Goal: Information Seeking & Learning: Learn about a topic

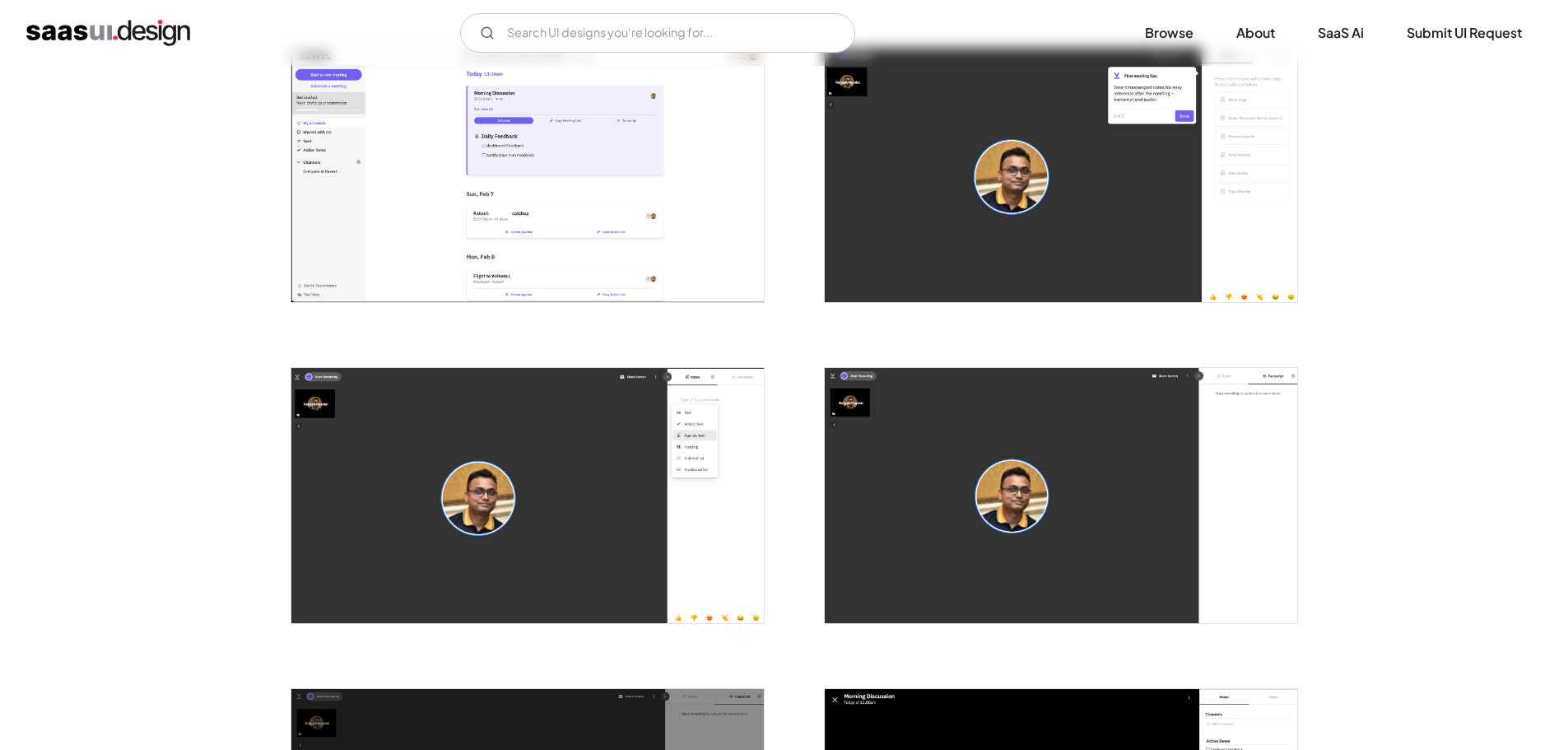
scroll to position [494, 0]
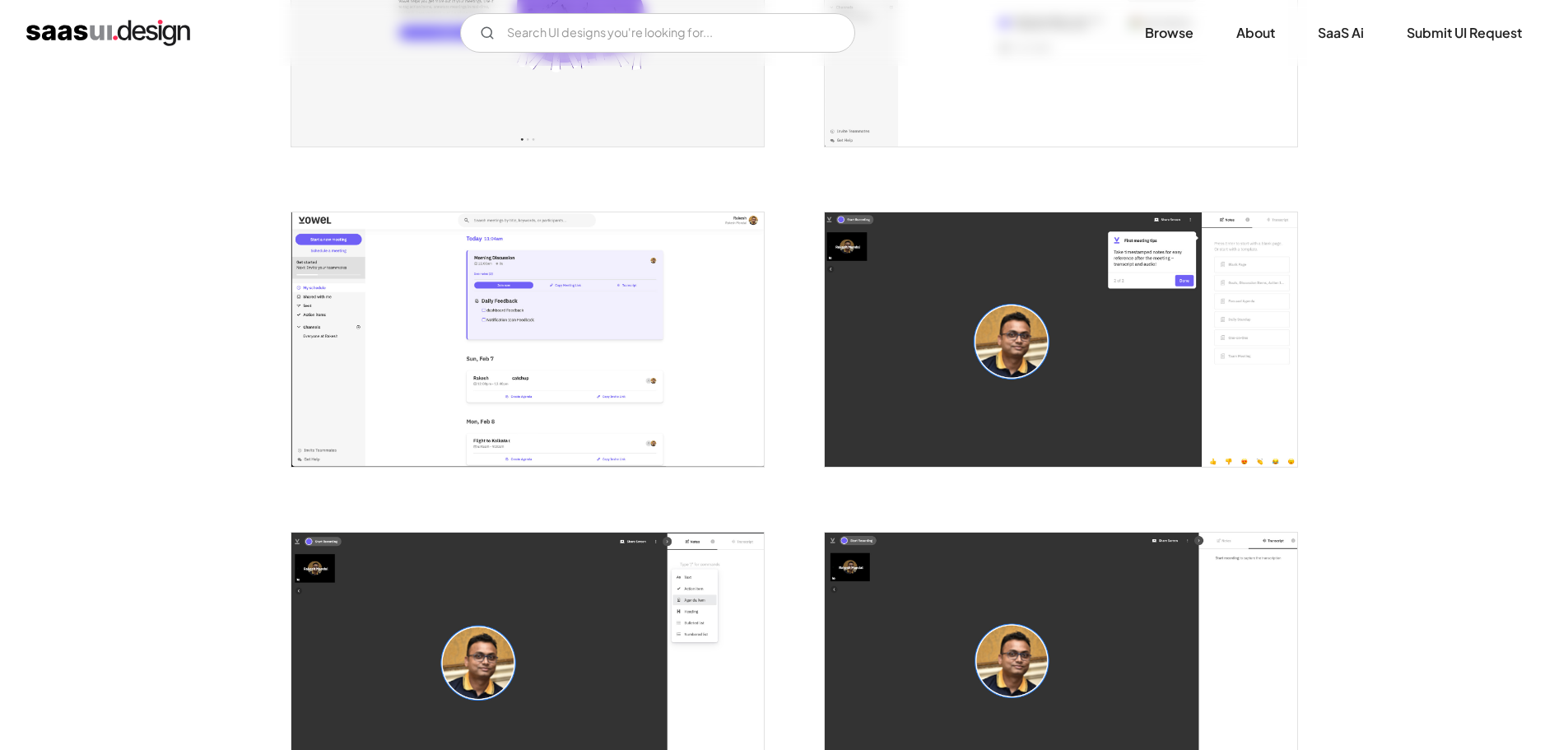
click at [664, 354] on img "open lightbox" at bounding box center [528, 339] width 472 height 254
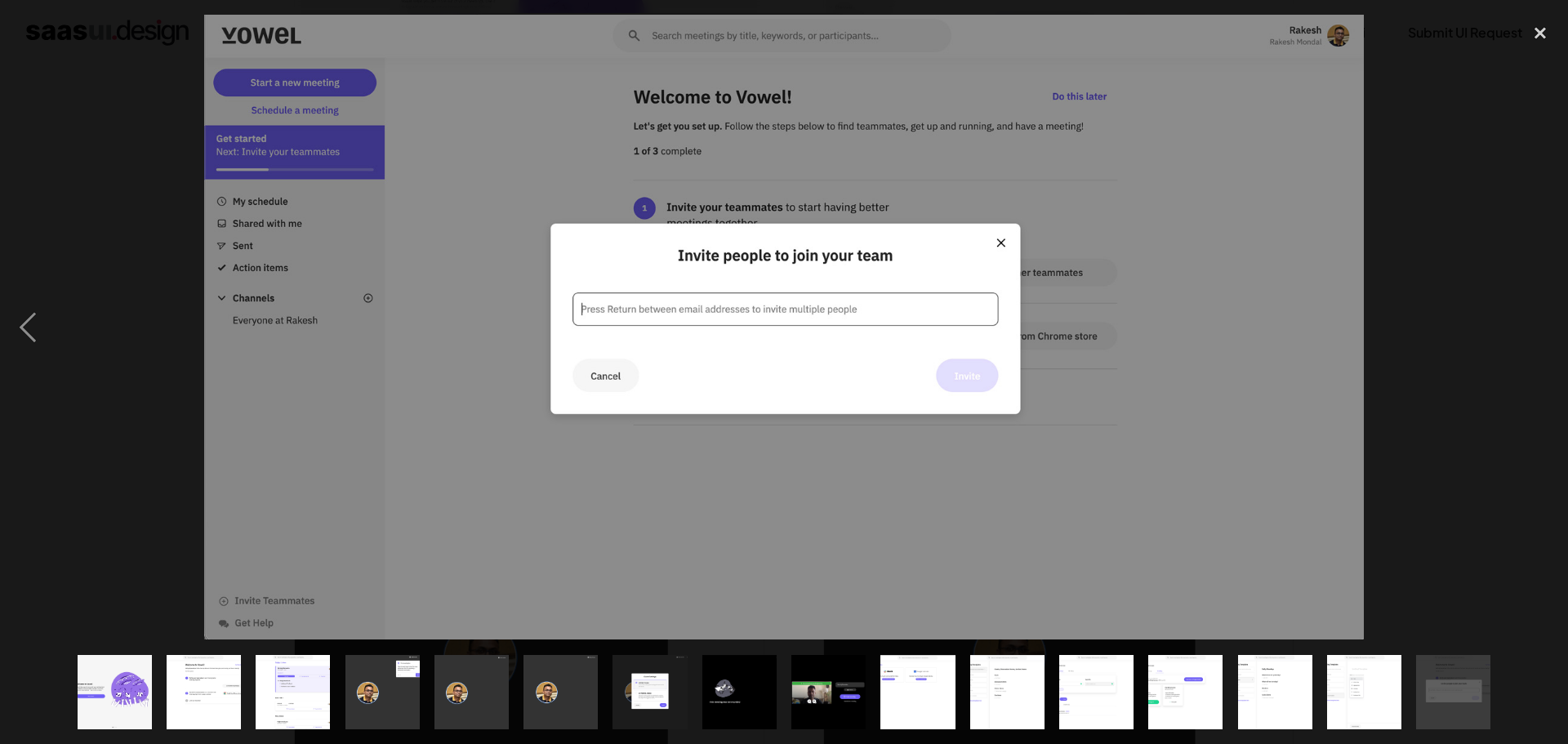
click at [1161, 678] on img "show item 13 of 16" at bounding box center [1185, 692] width 138 height 74
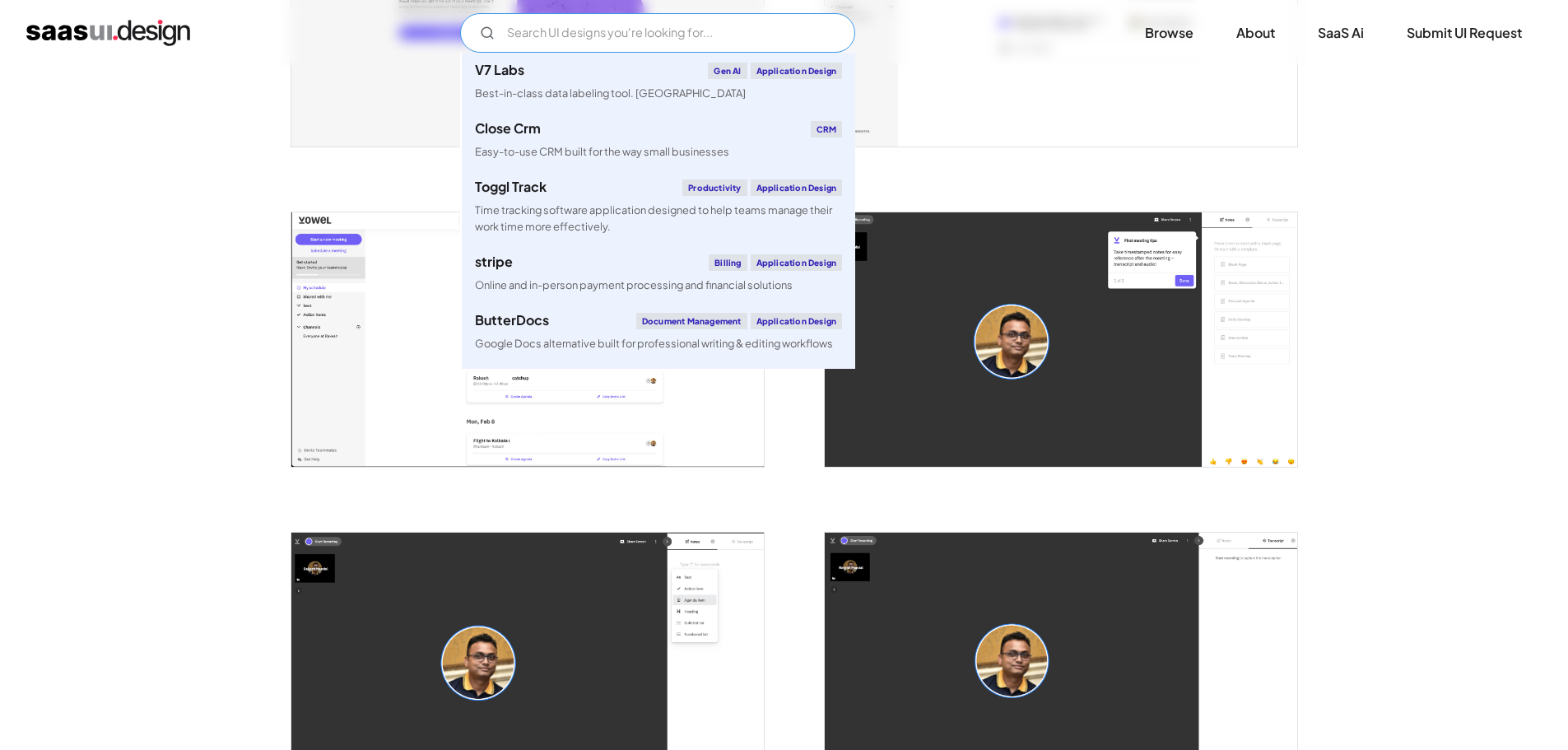
type input "V7 LabsGen AIApplication DesignBest-in-class data labeling tool. GenAI"
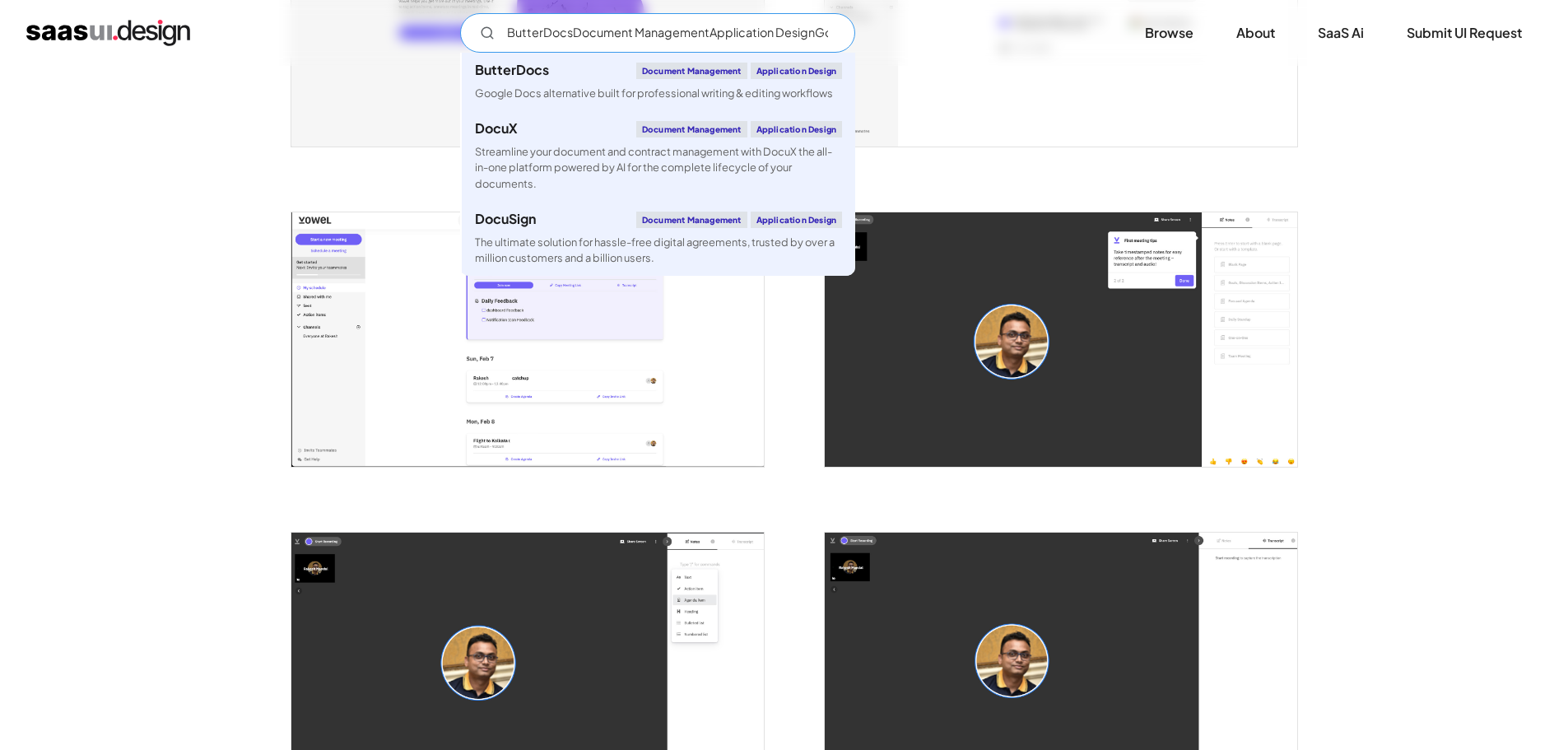
type input "ButterDocsDocument ManagementApplication DesignGoogle Docs alternative built fo…"
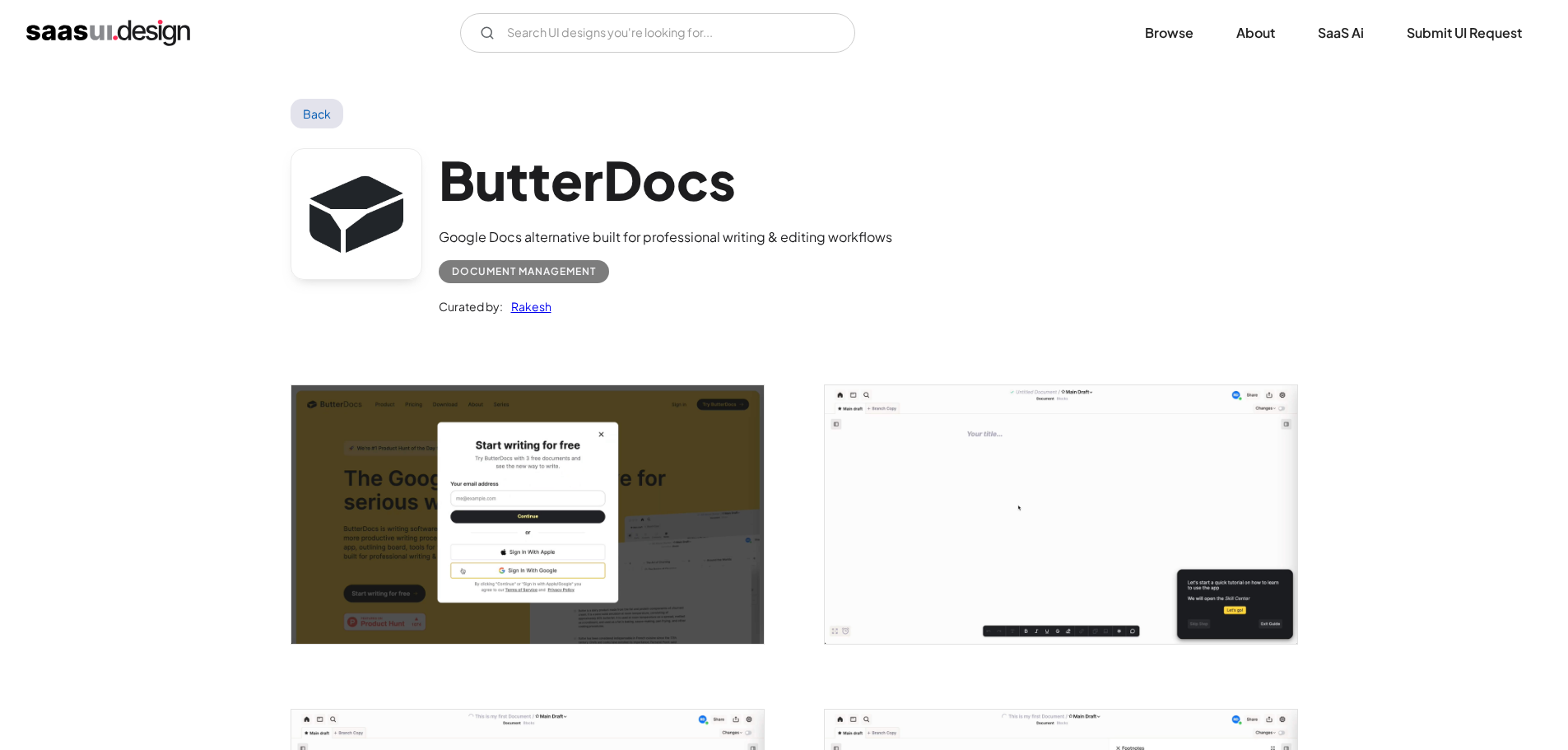
drag, startPoint x: 0, startPoint y: 0, endPoint x: 898, endPoint y: 545, distance: 1050.4
click at [898, 545] on img "open lightbox" at bounding box center [1060, 515] width 472 height 259
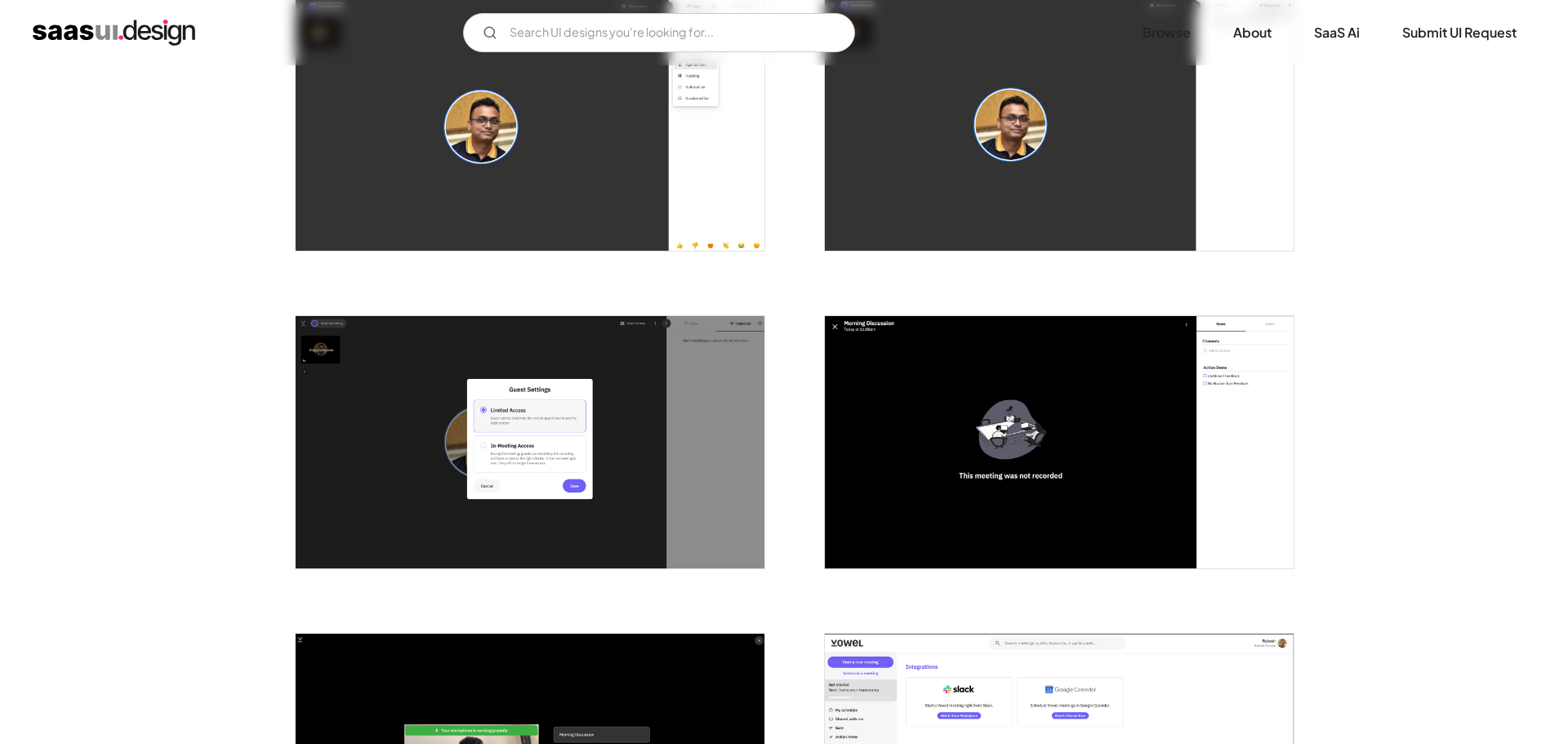
scroll to position [1143, 0]
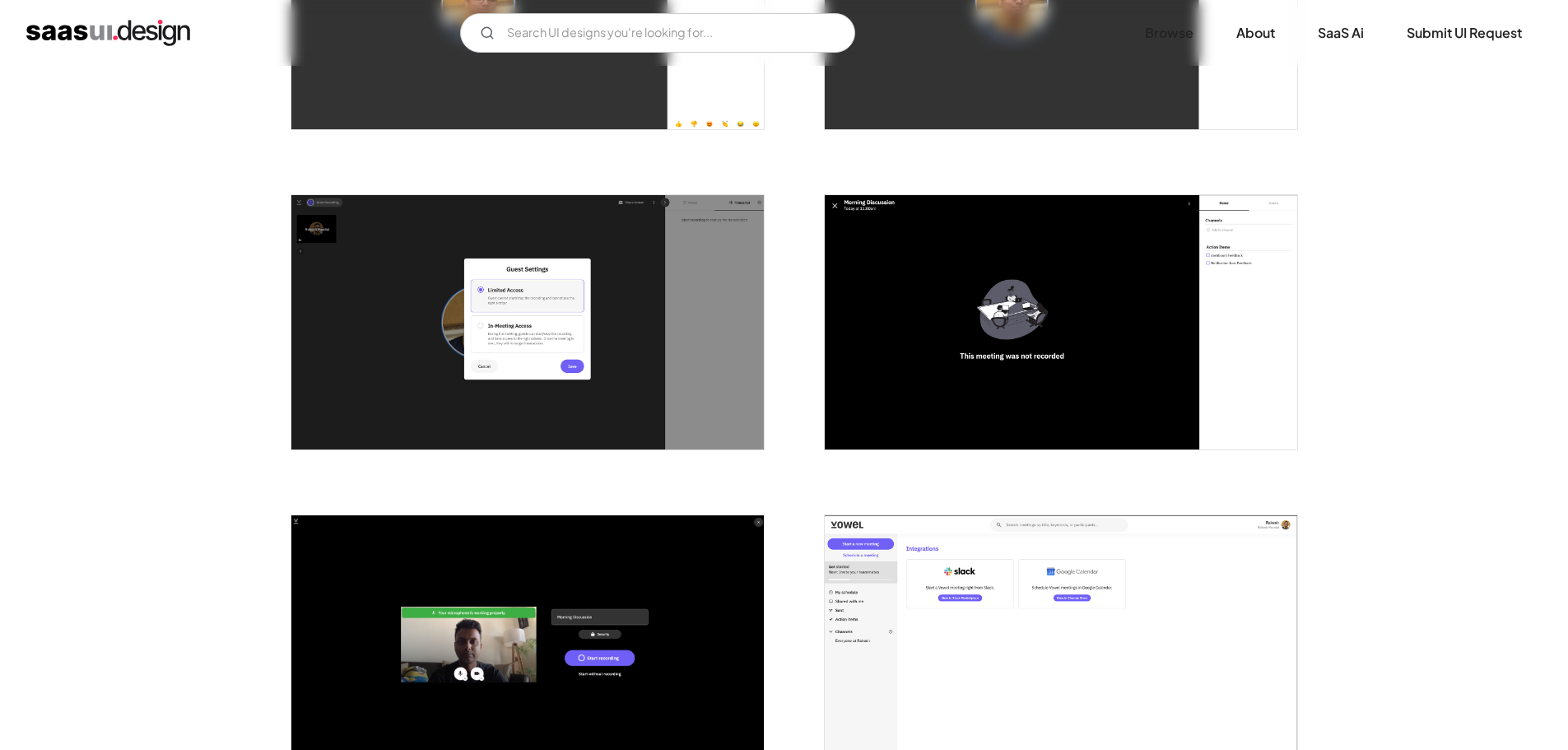
click at [881, 362] on img "open lightbox" at bounding box center [1060, 322] width 472 height 254
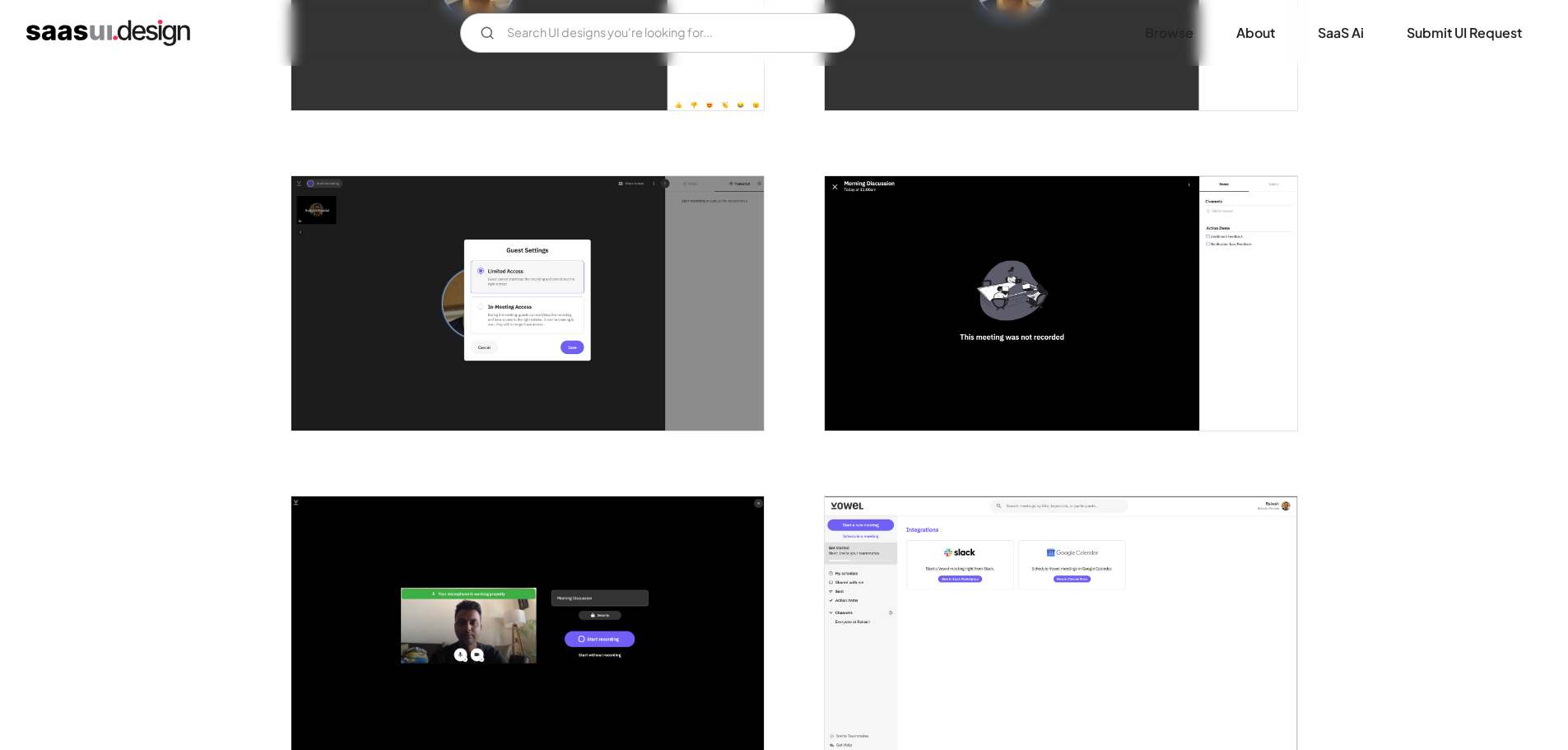
scroll to position [0, 0]
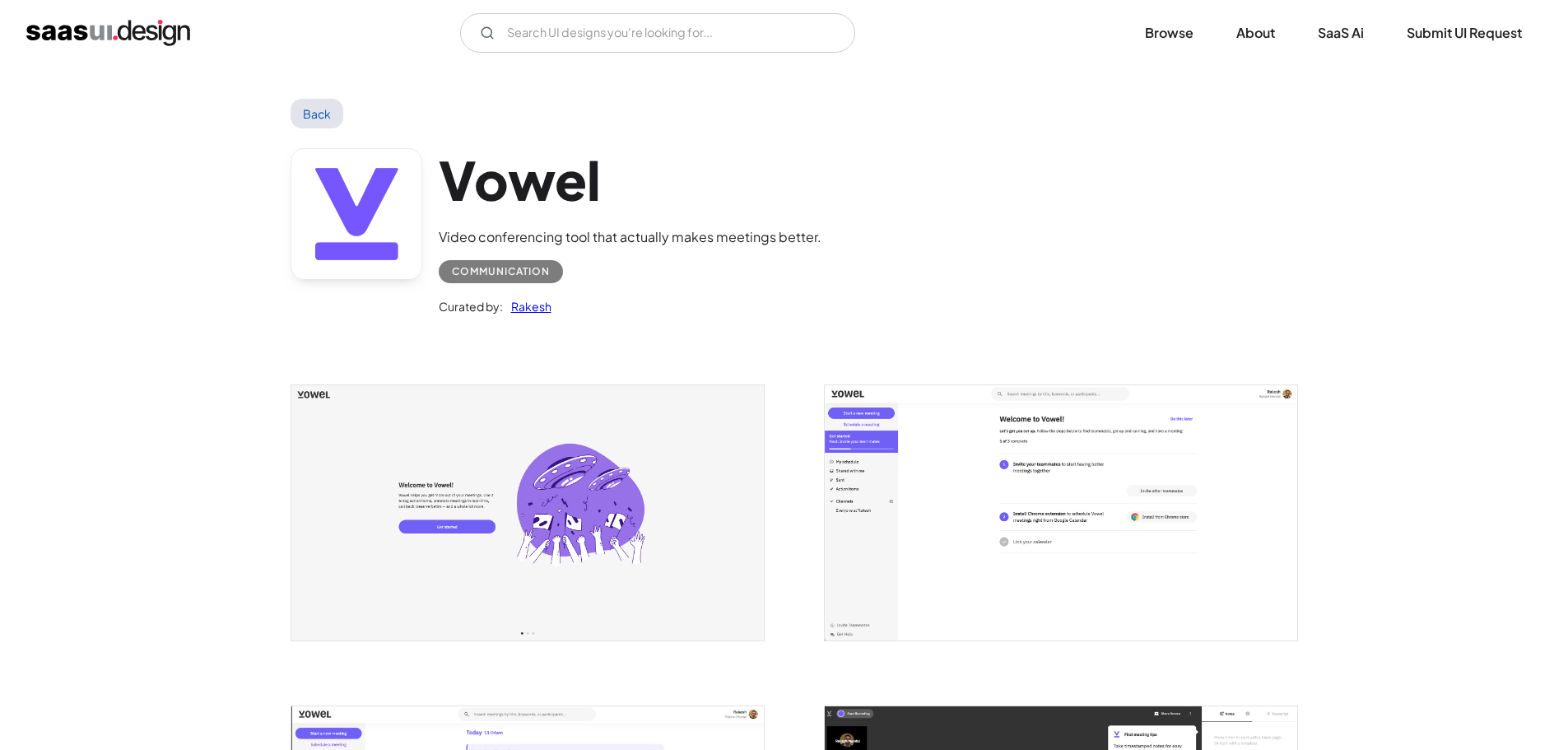
drag, startPoint x: 249, startPoint y: 649, endPoint x: 279, endPoint y: 205, distance: 445.0
click at [325, 124] on link "Back" at bounding box center [317, 113] width 54 height 29
click at [760, 276] on div "Communication" at bounding box center [630, 265] width 382 height 36
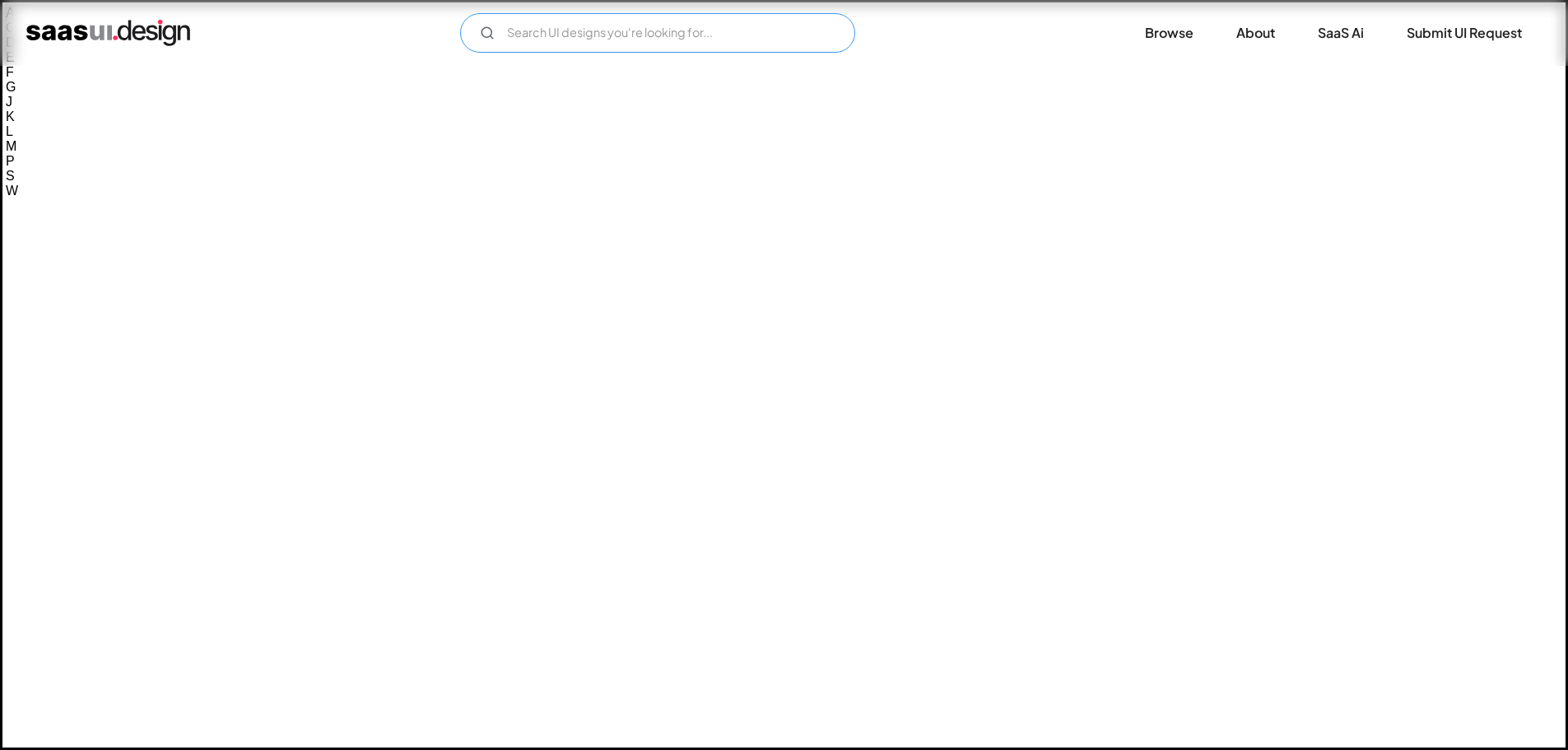
click at [780, 41] on input "Email Form" at bounding box center [657, 33] width 395 height 40
click at [741, 5] on div "V7 Labs Gen AI Application Design Best-in-class data labeling tool. GenAI Close…" at bounding box center [784, 33] width 1568 height 66
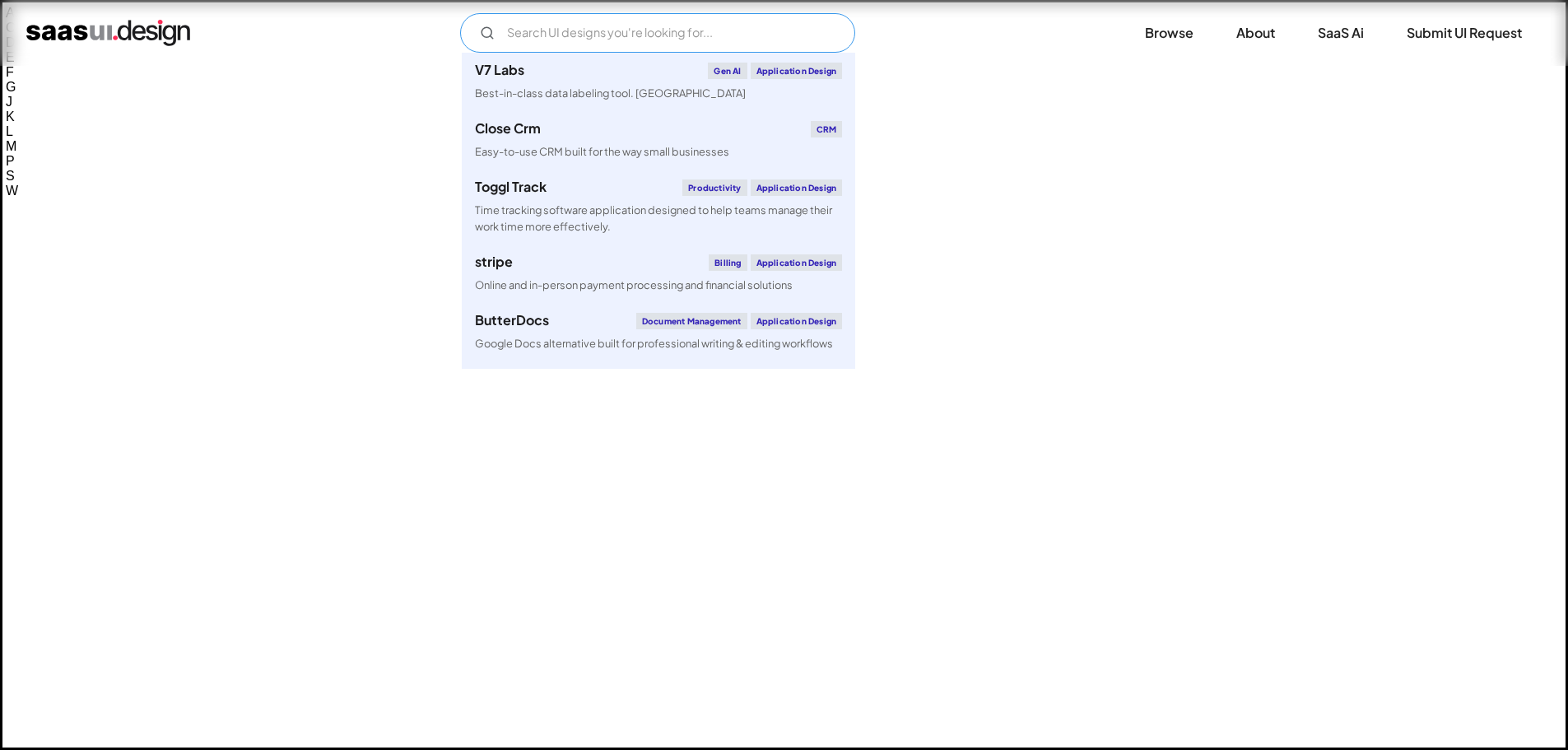
click at [712, 18] on input "Email Form" at bounding box center [657, 33] width 395 height 40
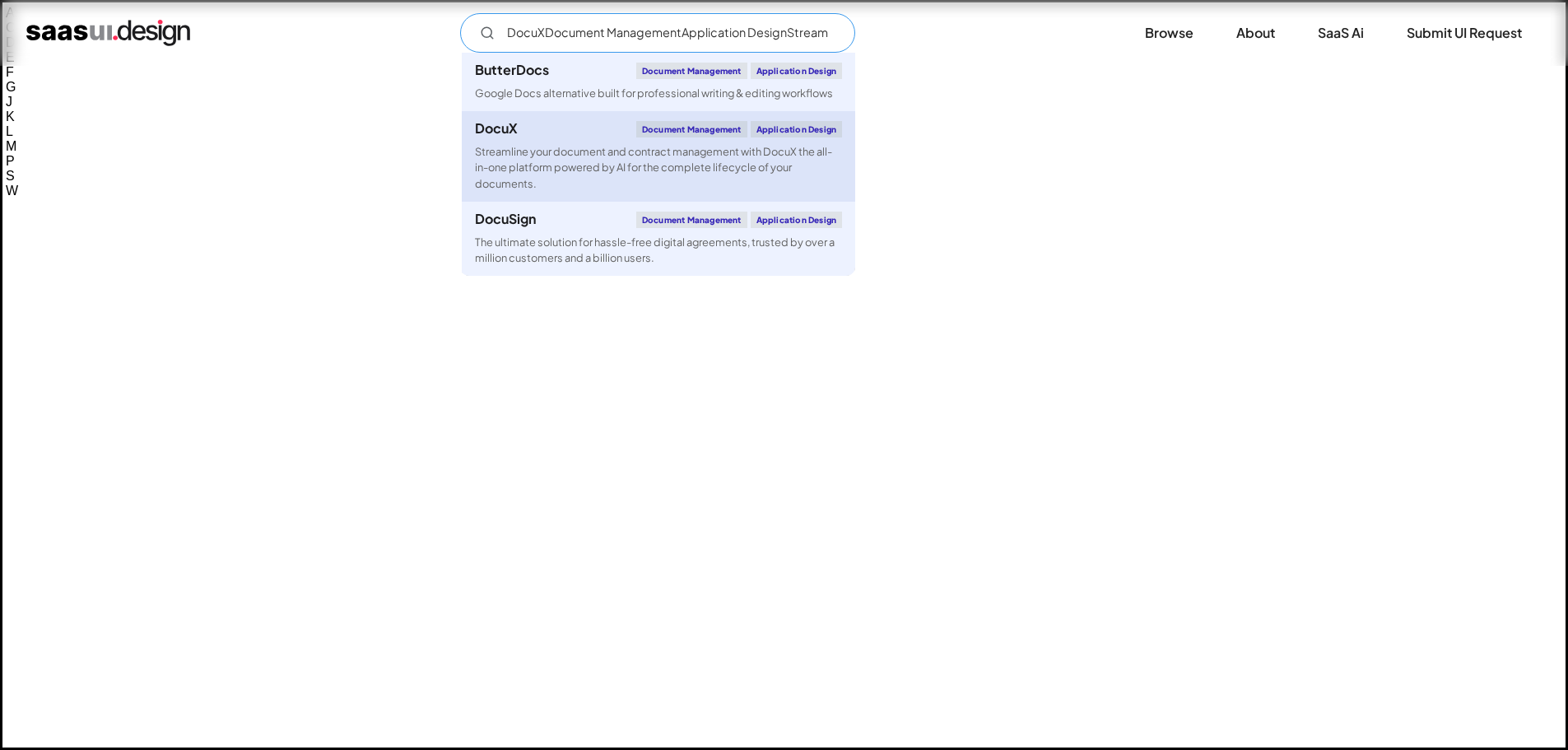
click at [754, 148] on div "Streamline your document and contract management with DocuX the all-in-one plat…" at bounding box center [658, 168] width 367 height 48
type input "DocuXDocument ManagementApplication DesignStreamline your document and contract…"
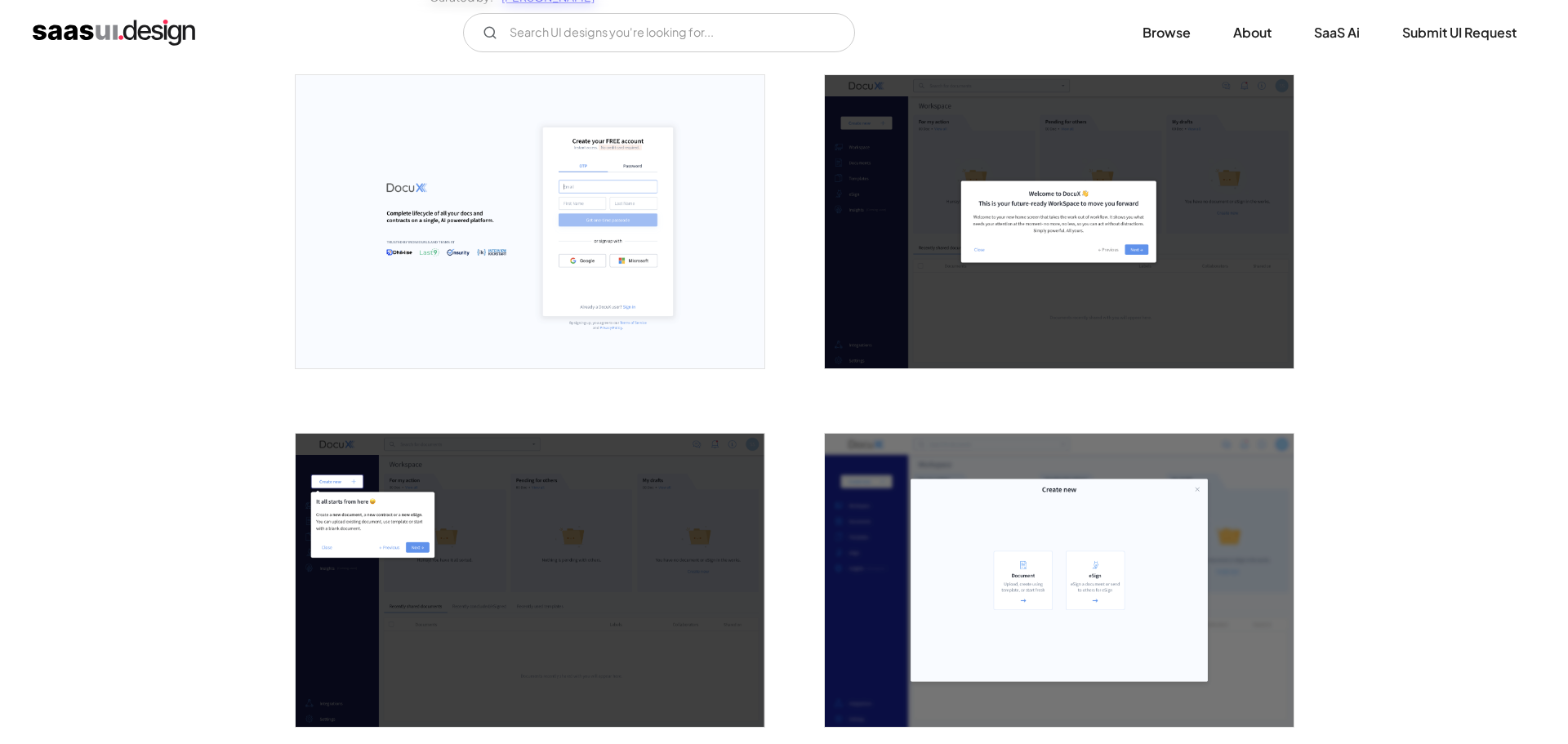
scroll to position [327, 0]
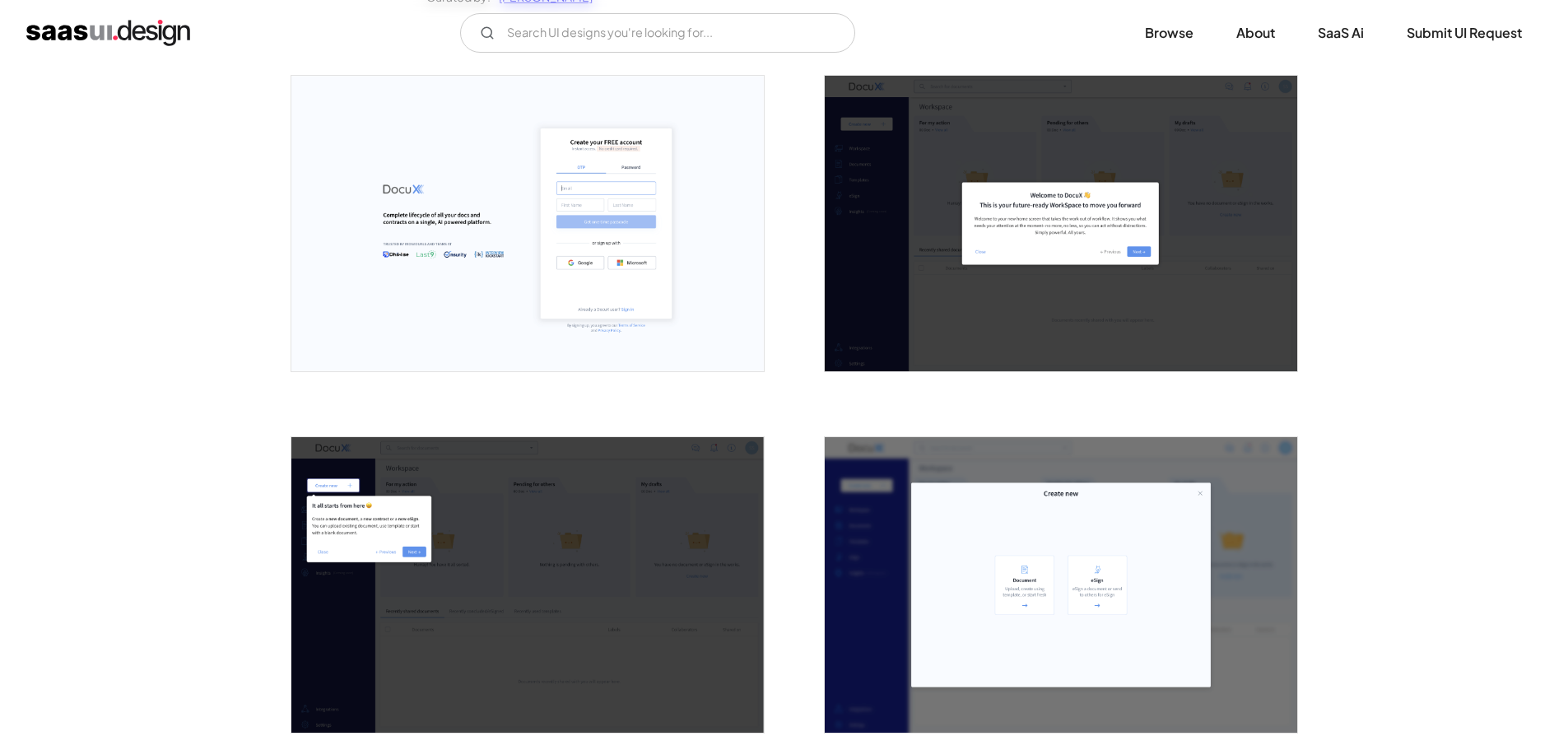
click at [721, 305] on img "open lightbox" at bounding box center [528, 223] width 472 height 296
click at [609, 19] on input "Email Form" at bounding box center [657, 33] width 395 height 40
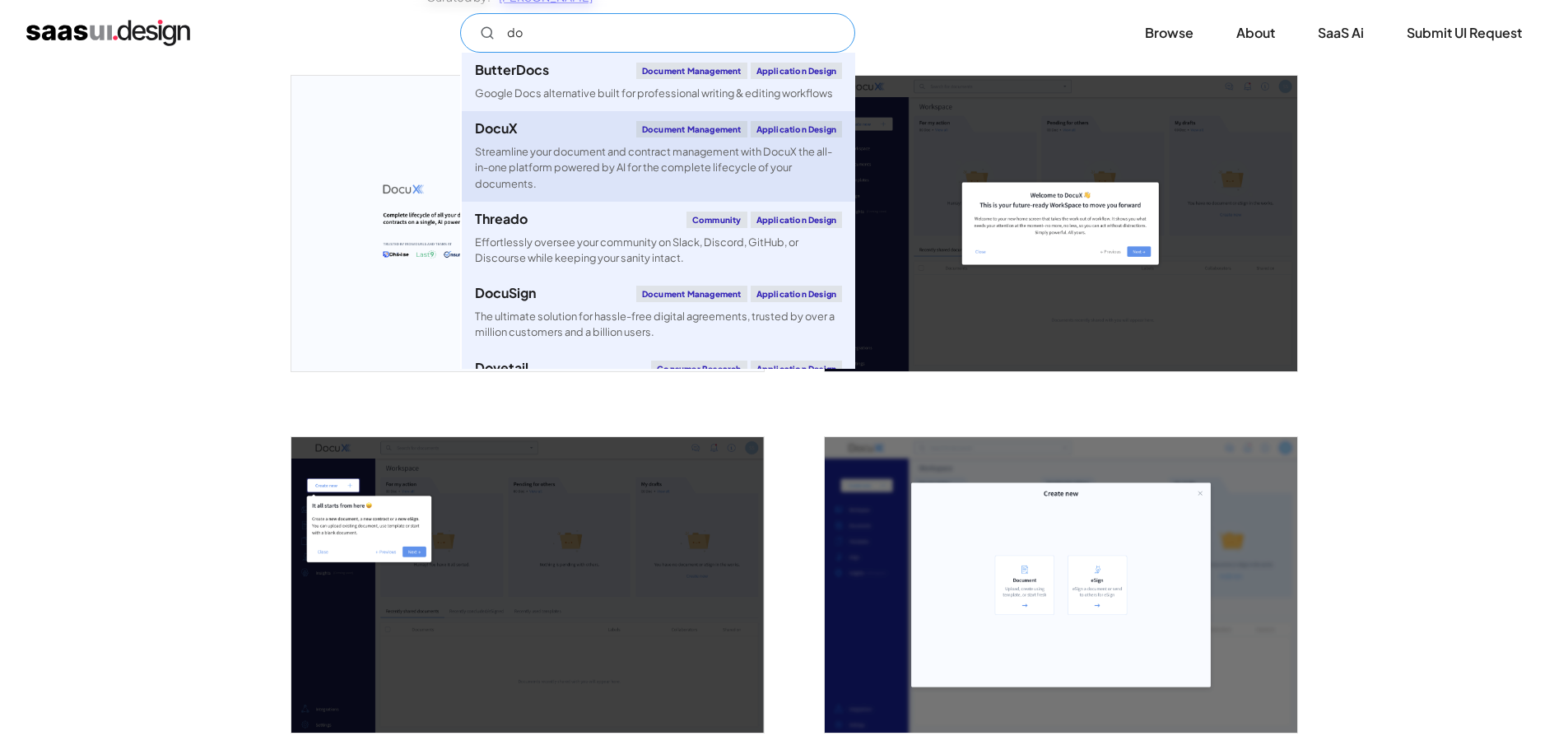
click at [648, 197] on link "DocuX Document Management Application Design Streamline your document and contr…" at bounding box center [658, 157] width 394 height 91
type input "do"
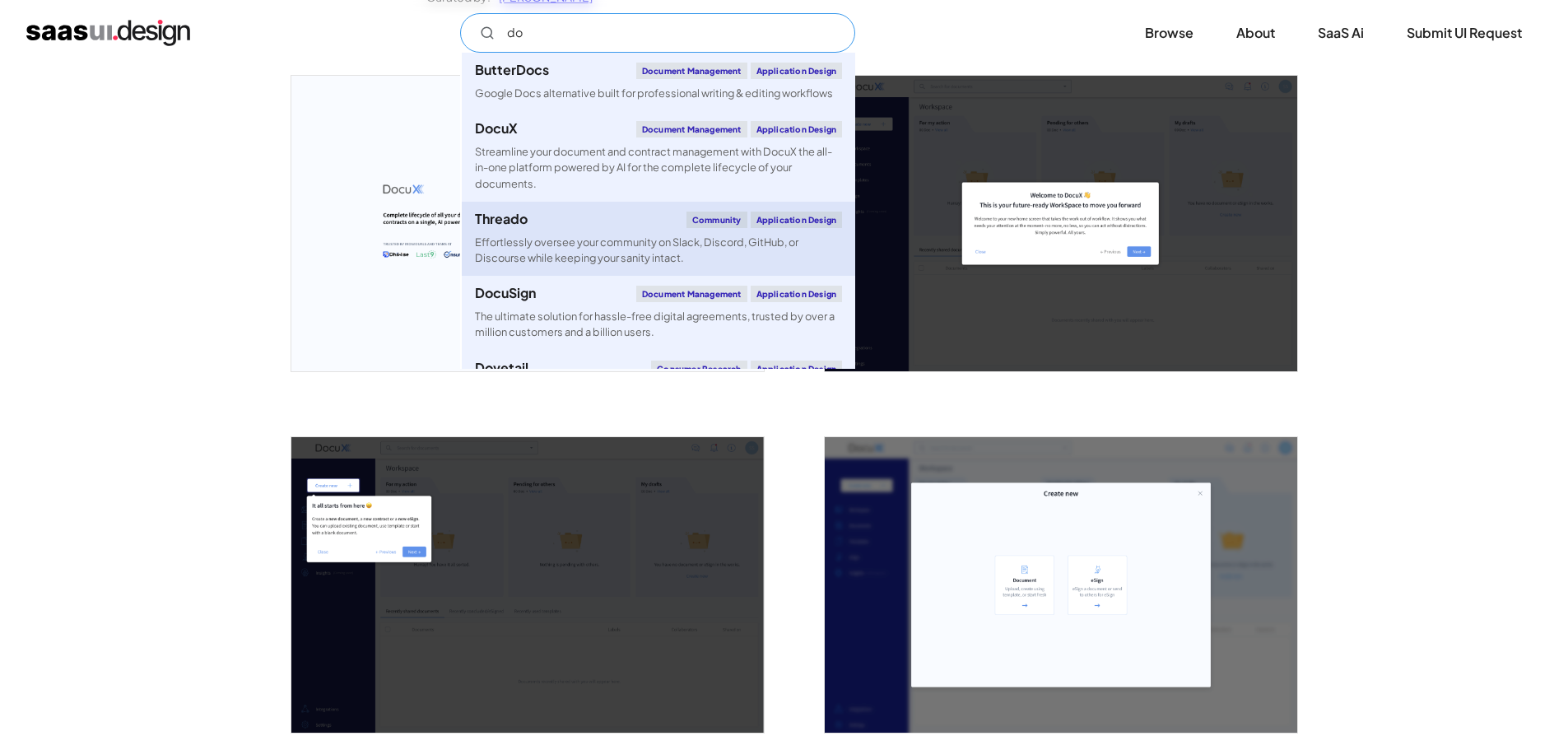
click at [602, 265] on div "Effortlessly oversee your community on Slack, Discord, GitHub, or Discourse whi…" at bounding box center [658, 249] width 367 height 31
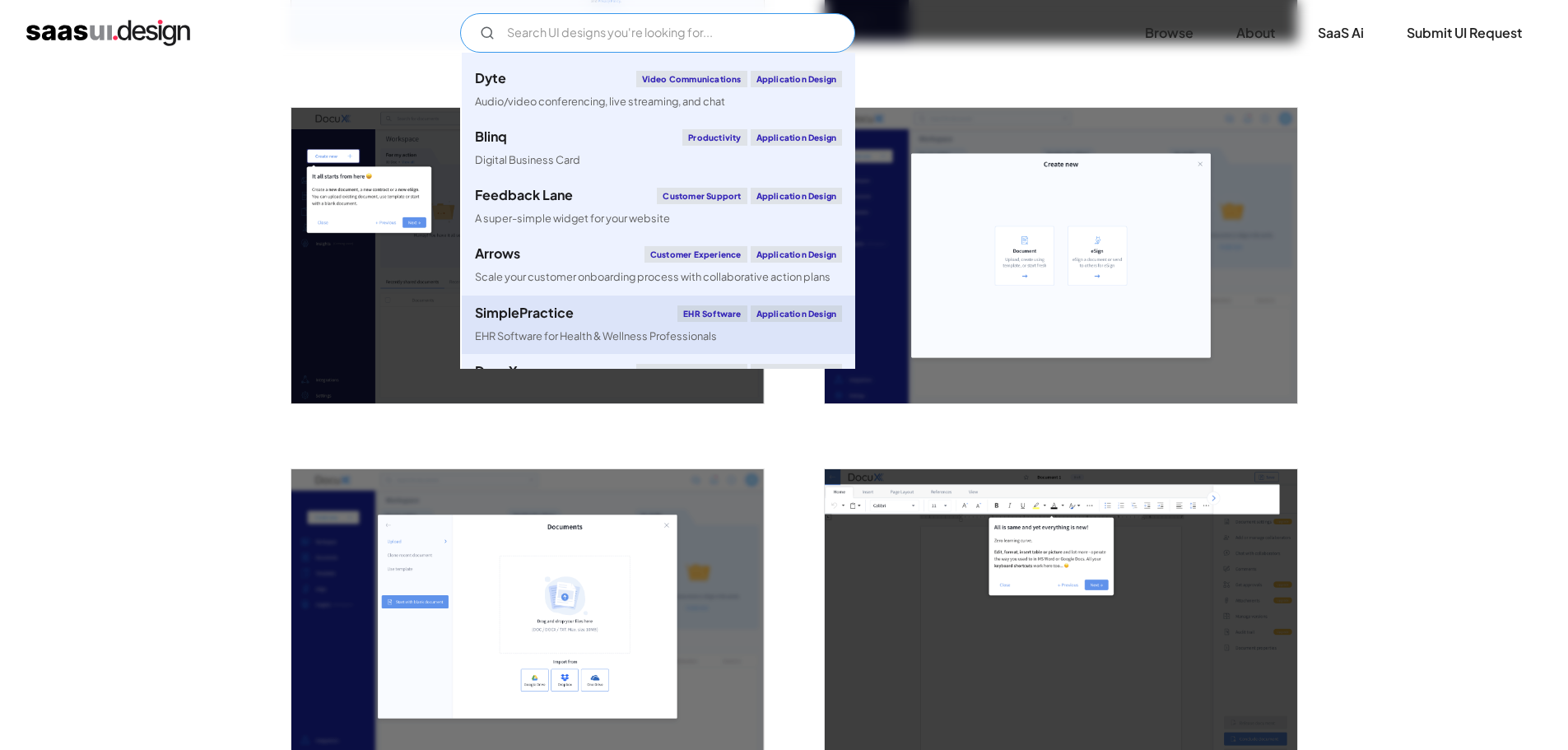
scroll to position [494, 0]
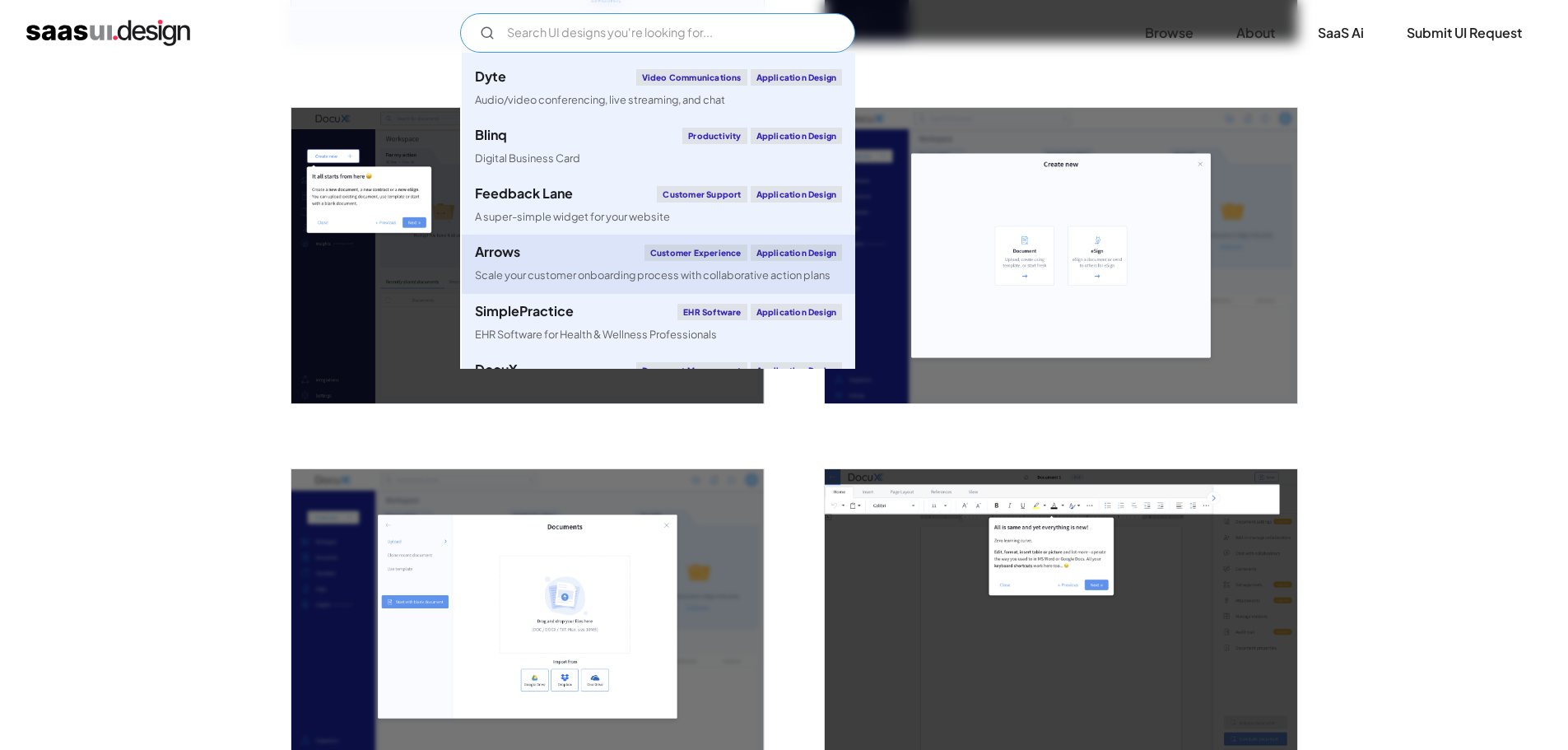
click at [696, 267] on div "Scale your customer onboarding process with collaborative action plans" at bounding box center [652, 275] width 356 height 16
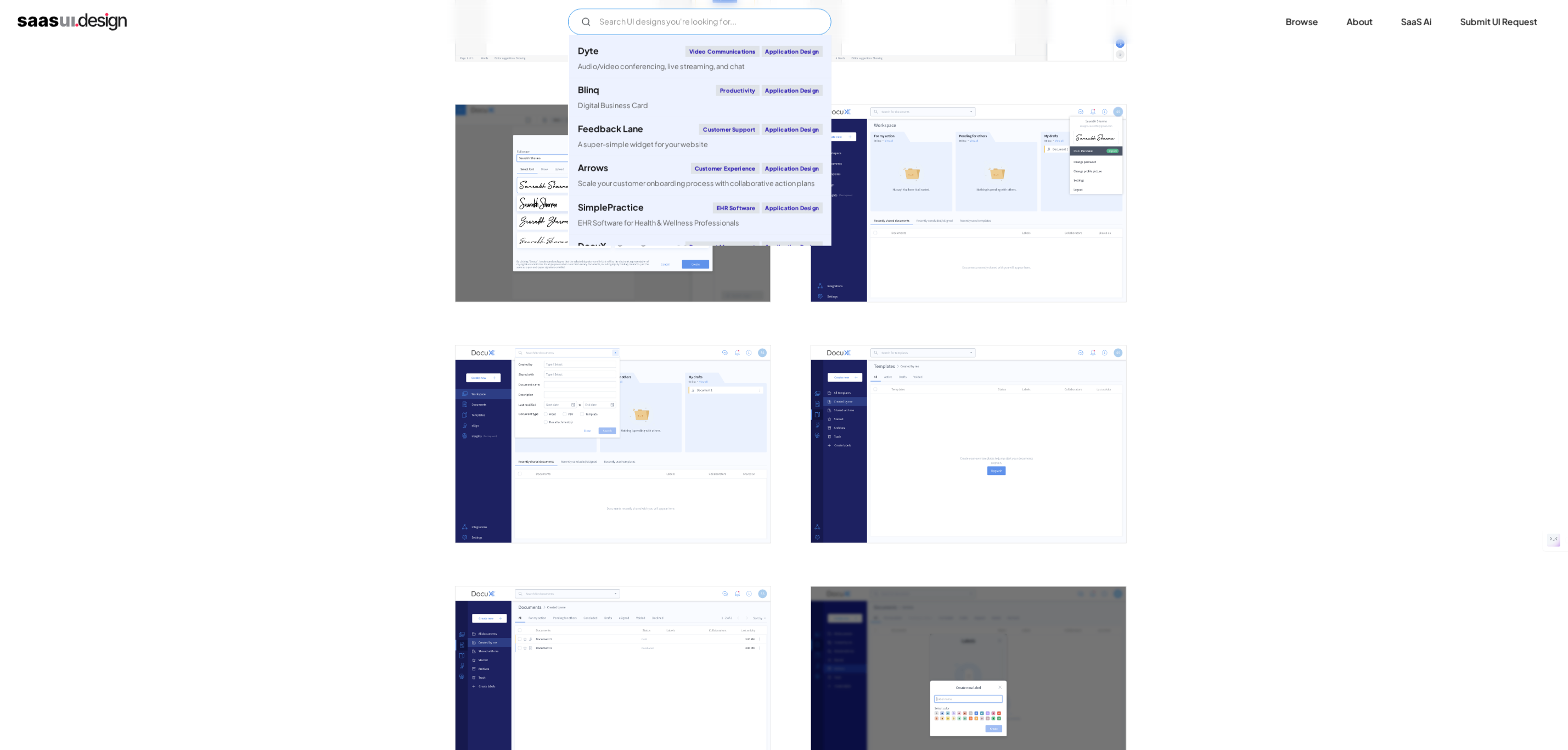
scroll to position [1262, 0]
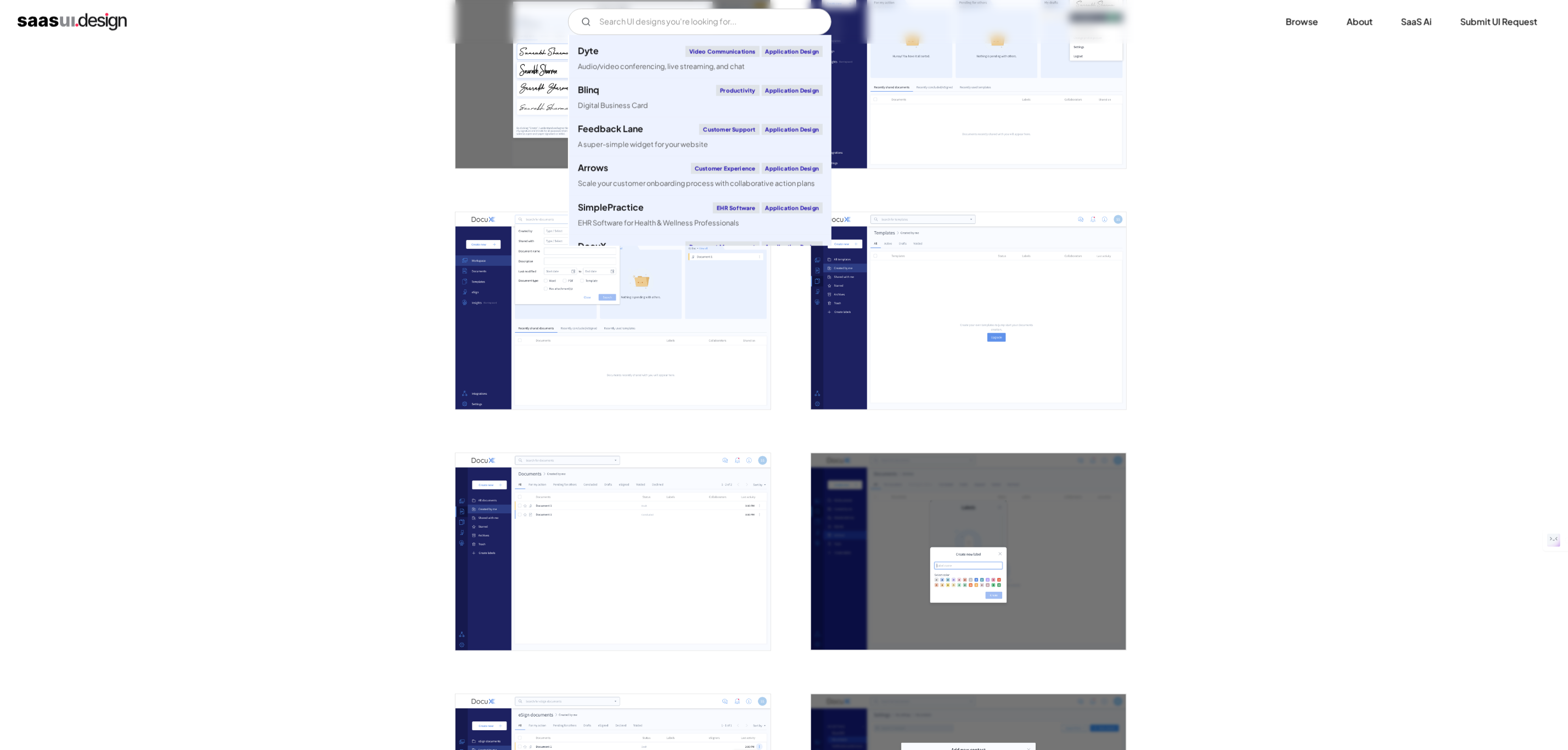
click at [4, 483] on div "Back DocuX Streamline your document and contract management with DocuX the all-…" at bounding box center [784, 217] width 1568 height 2870
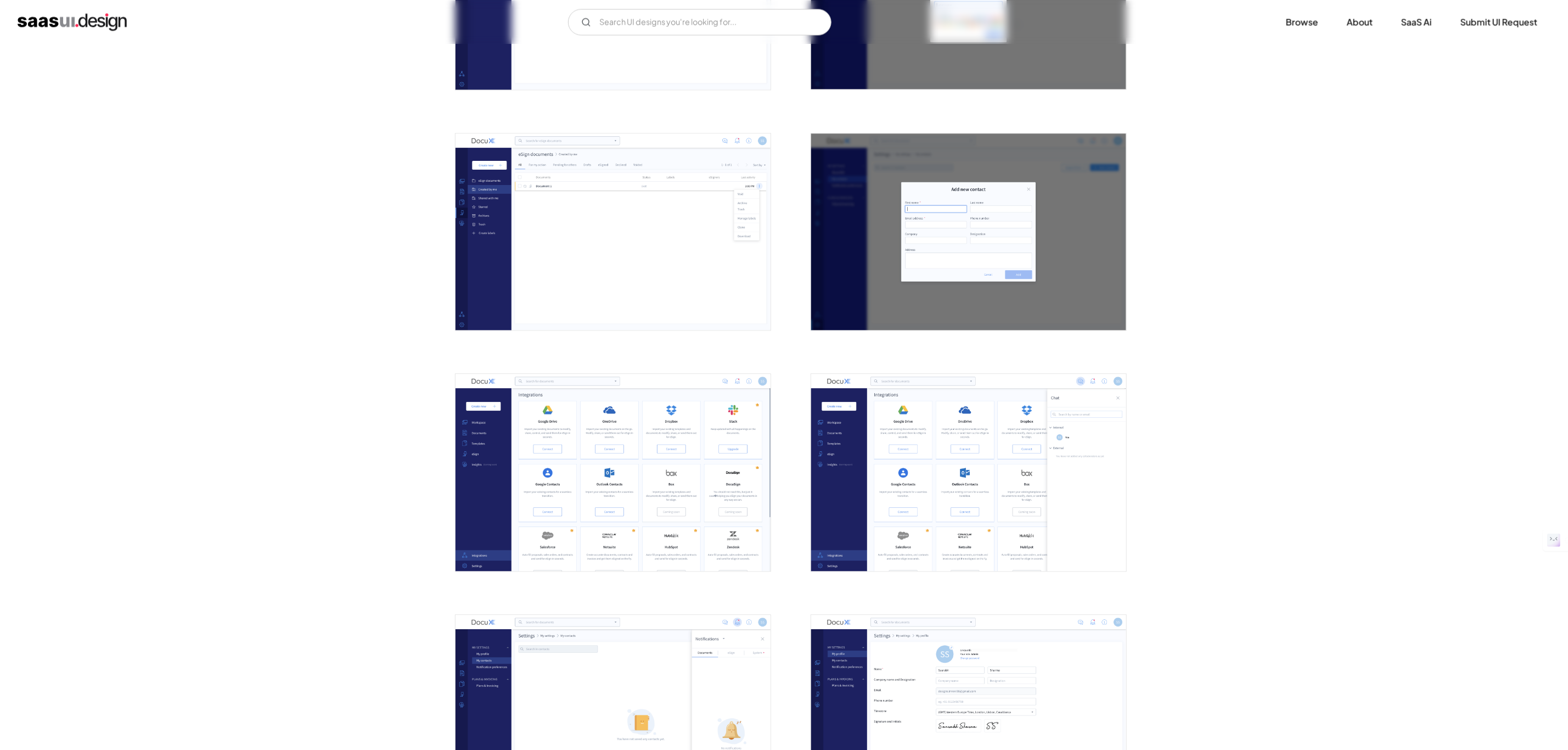
scroll to position [0, 0]
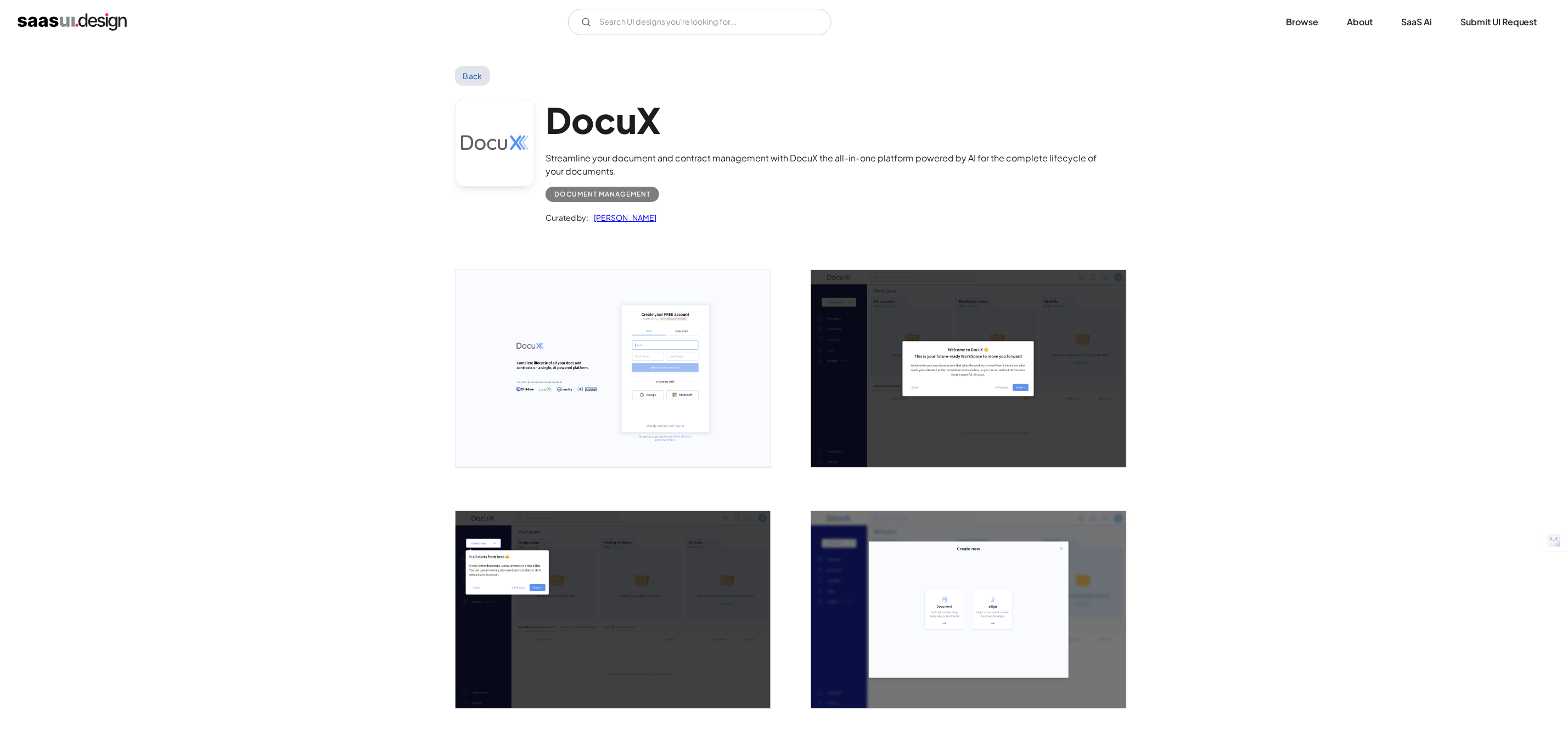
drag, startPoint x: 358, startPoint y: 580, endPoint x: 380, endPoint y: 217, distance: 363.7
click at [662, 422] on img "open lightbox" at bounding box center [613, 368] width 315 height 197
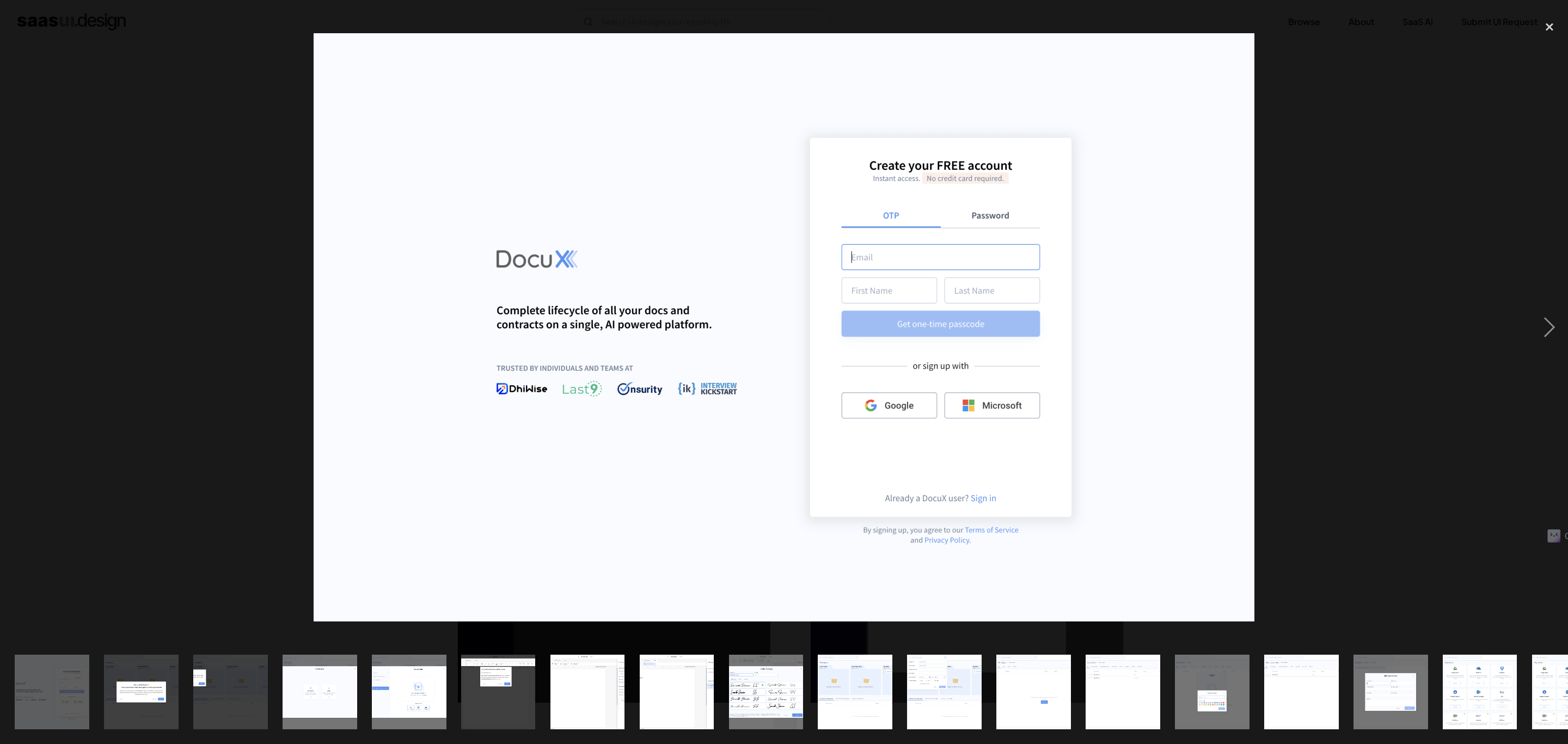
drag, startPoint x: 28, startPoint y: 456, endPoint x: 40, endPoint y: 450, distance: 13.4
click at [29, 456] on div "previous image" at bounding box center [18, 327] width 37 height 625
click at [106, 31] on div at bounding box center [784, 327] width 1568 height 625
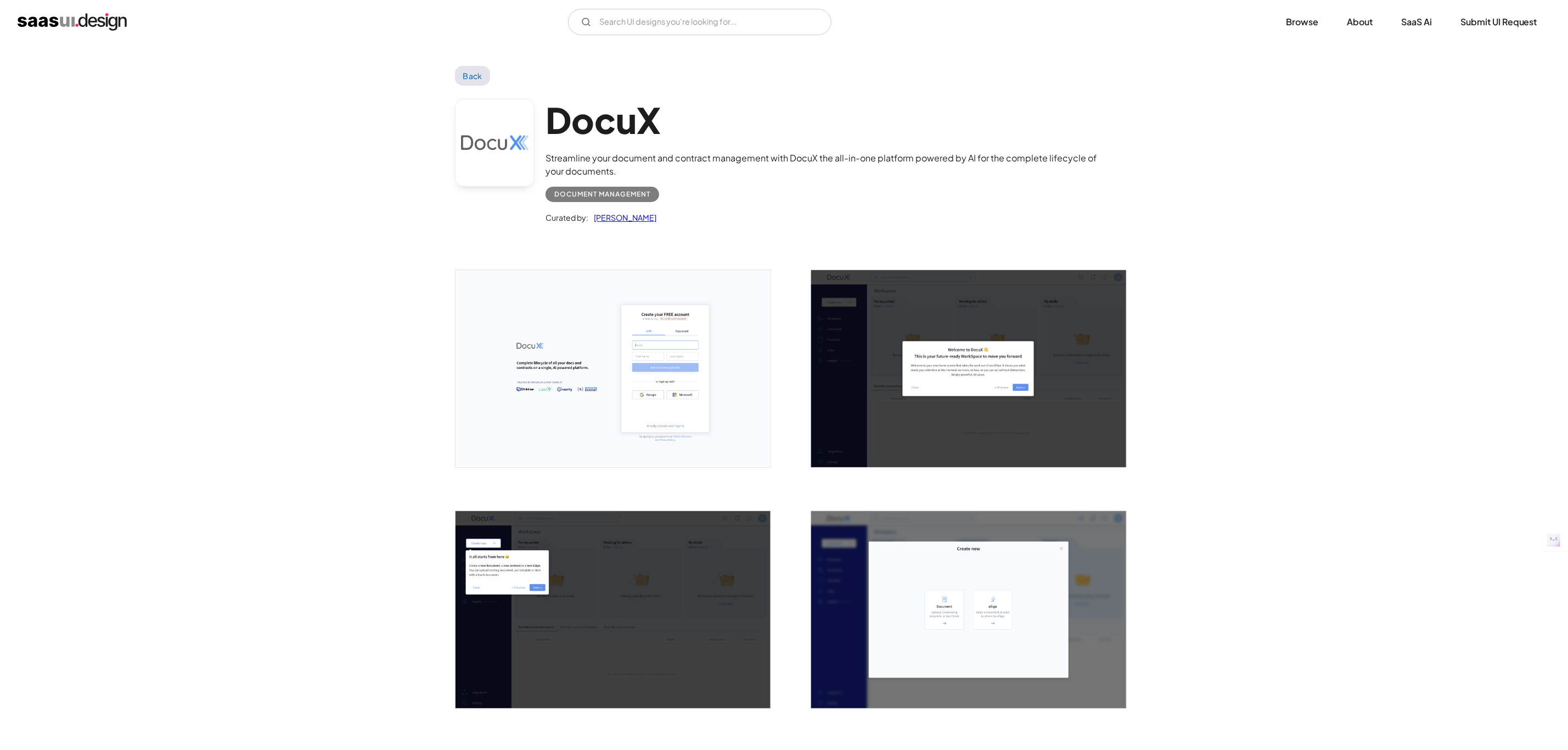
click at [109, 32] on div "V7 Labs Gen AI Application Design Best-in-class data labeling tool. GenAI Close…" at bounding box center [784, 22] width 1533 height 26
click at [119, 20] on img "home" at bounding box center [72, 22] width 109 height 18
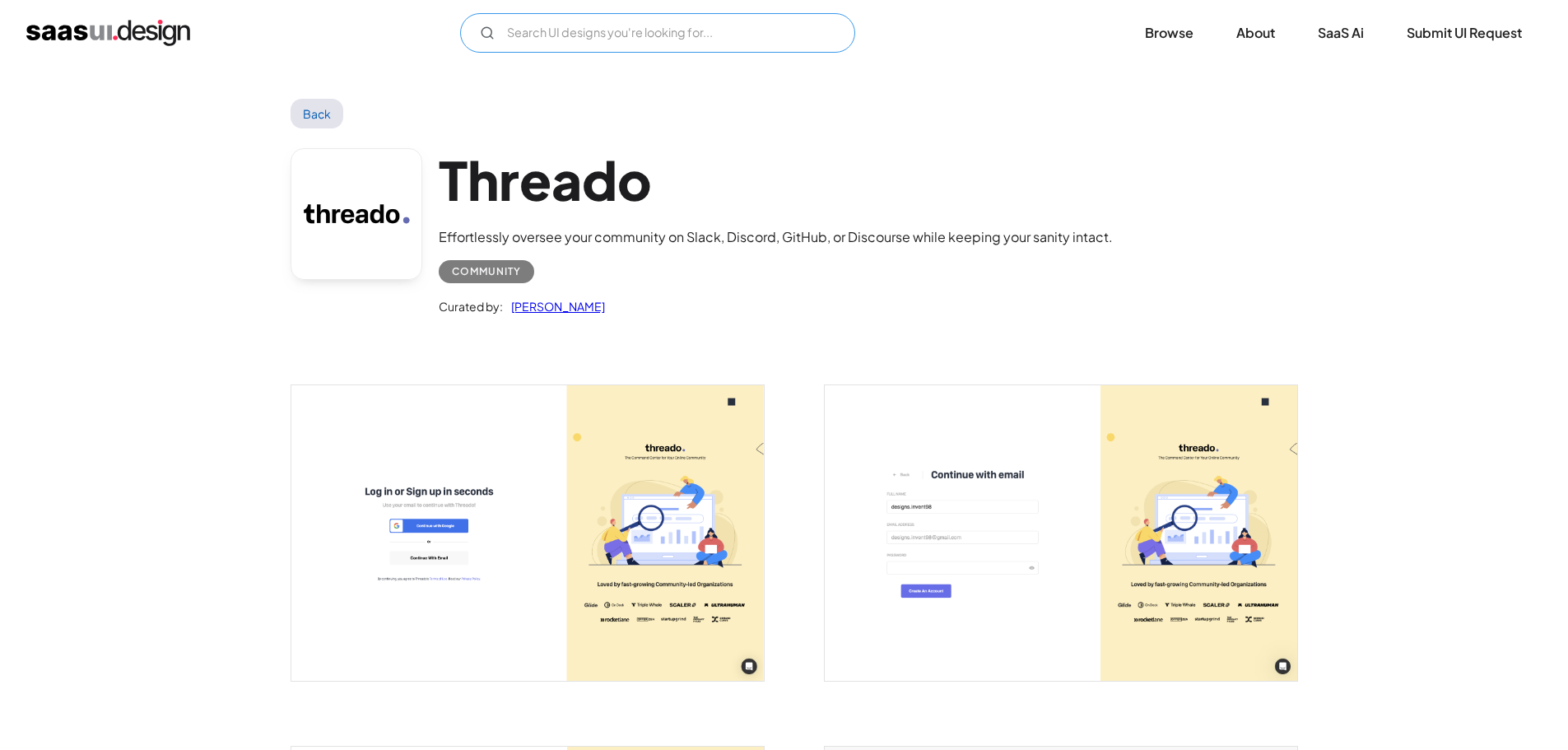
click at [558, 42] on input "Email Form" at bounding box center [657, 33] width 395 height 40
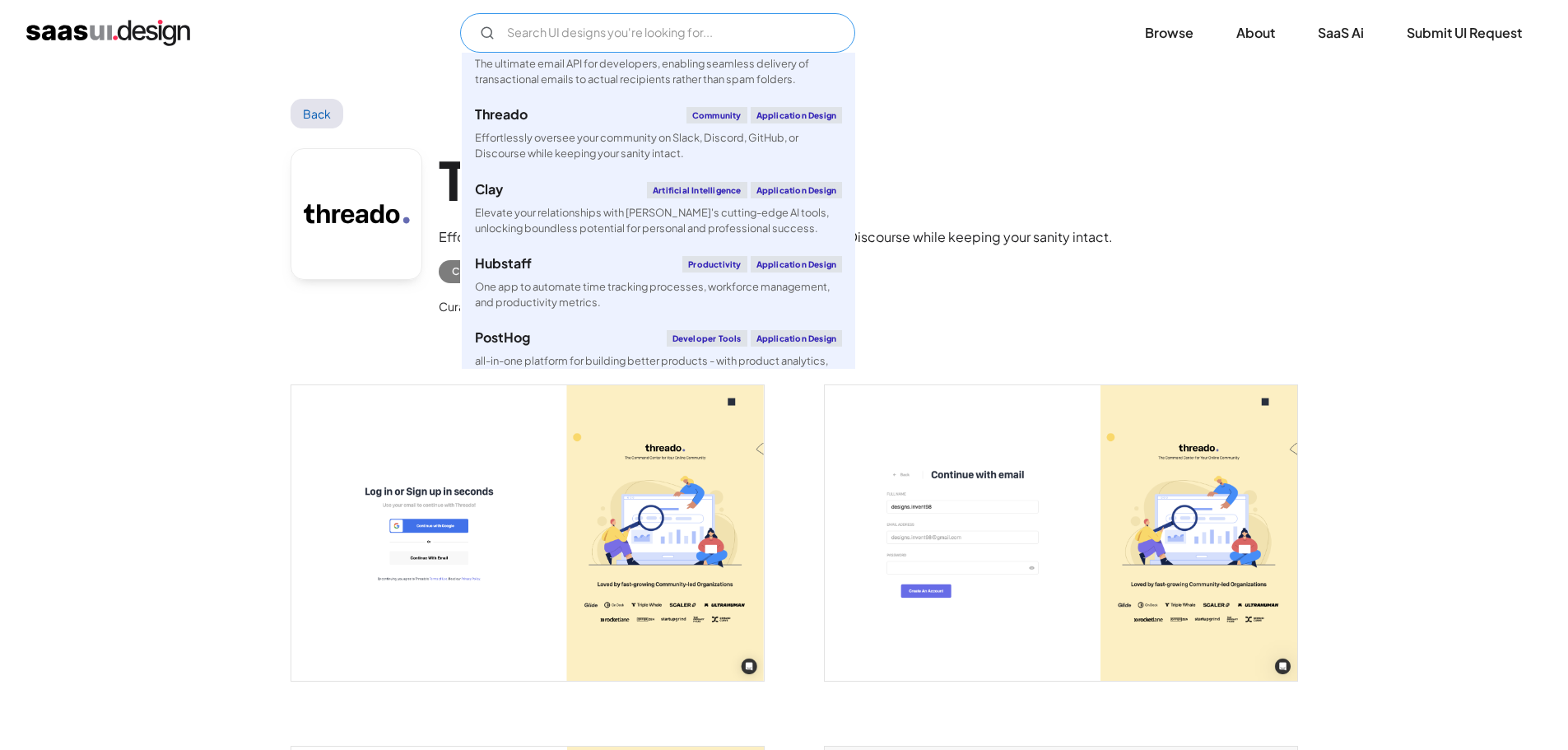
scroll to position [1646, 0]
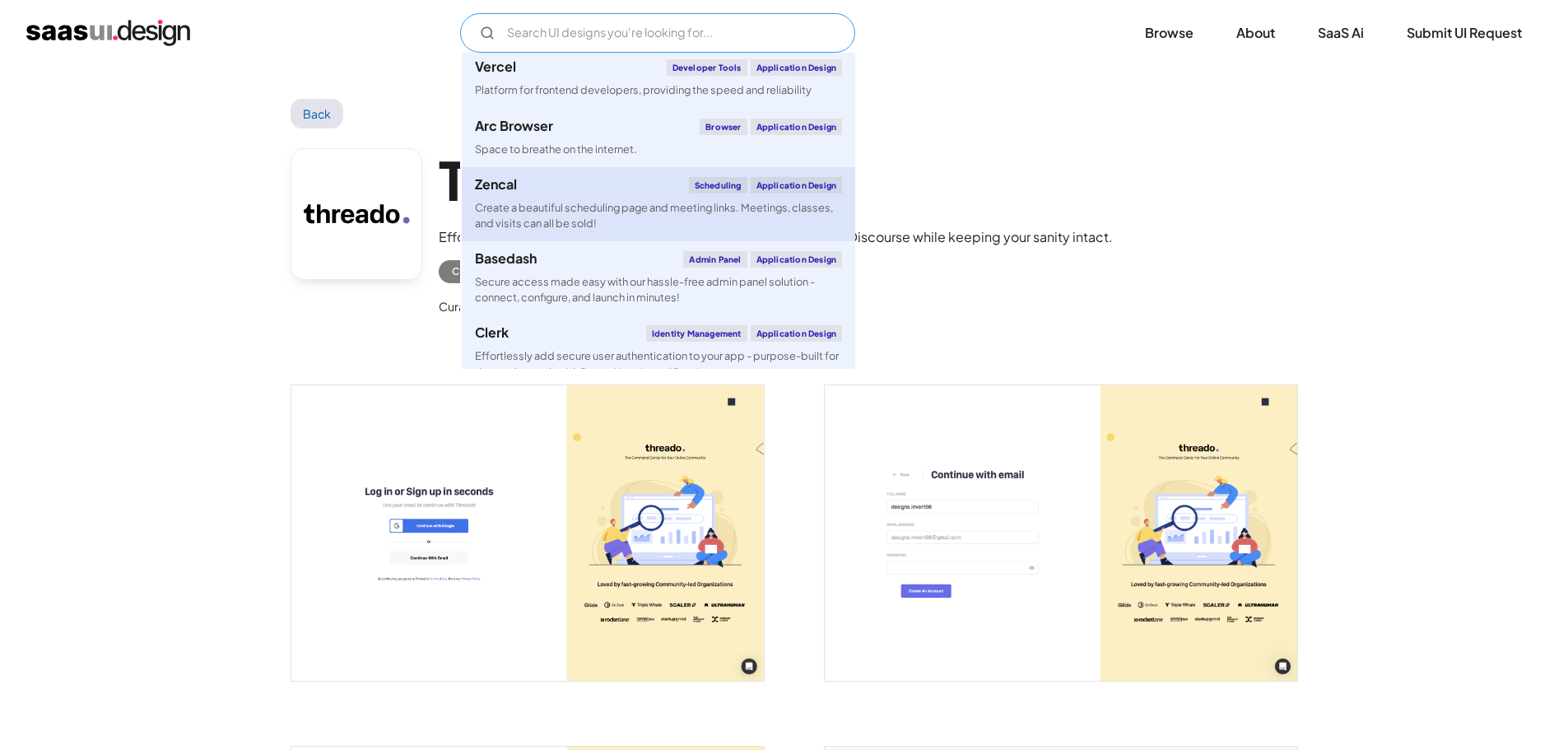
click at [600, 177] on div "Zencal Scheduling Application Design" at bounding box center [658, 184] width 367 height 16
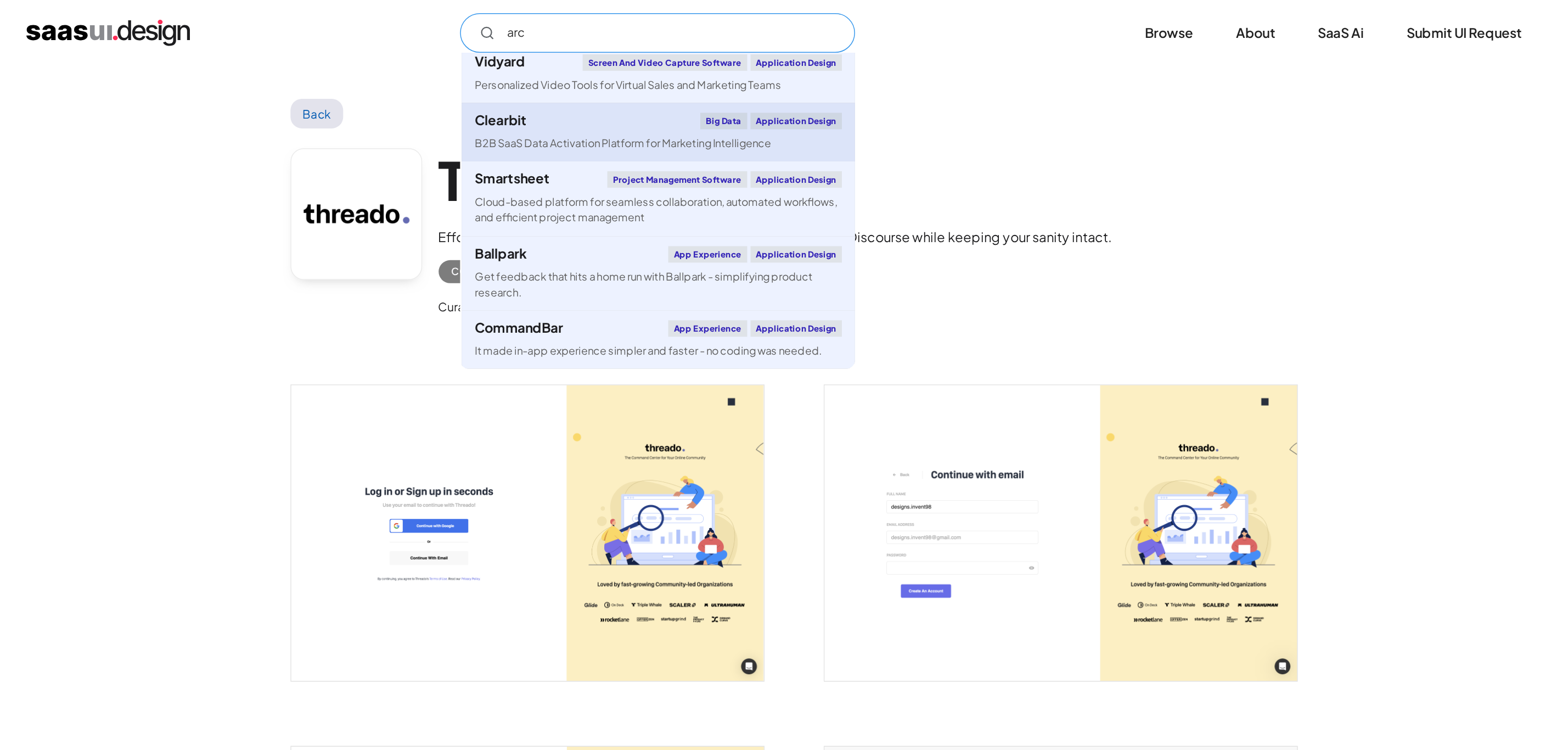
scroll to position [0, 0]
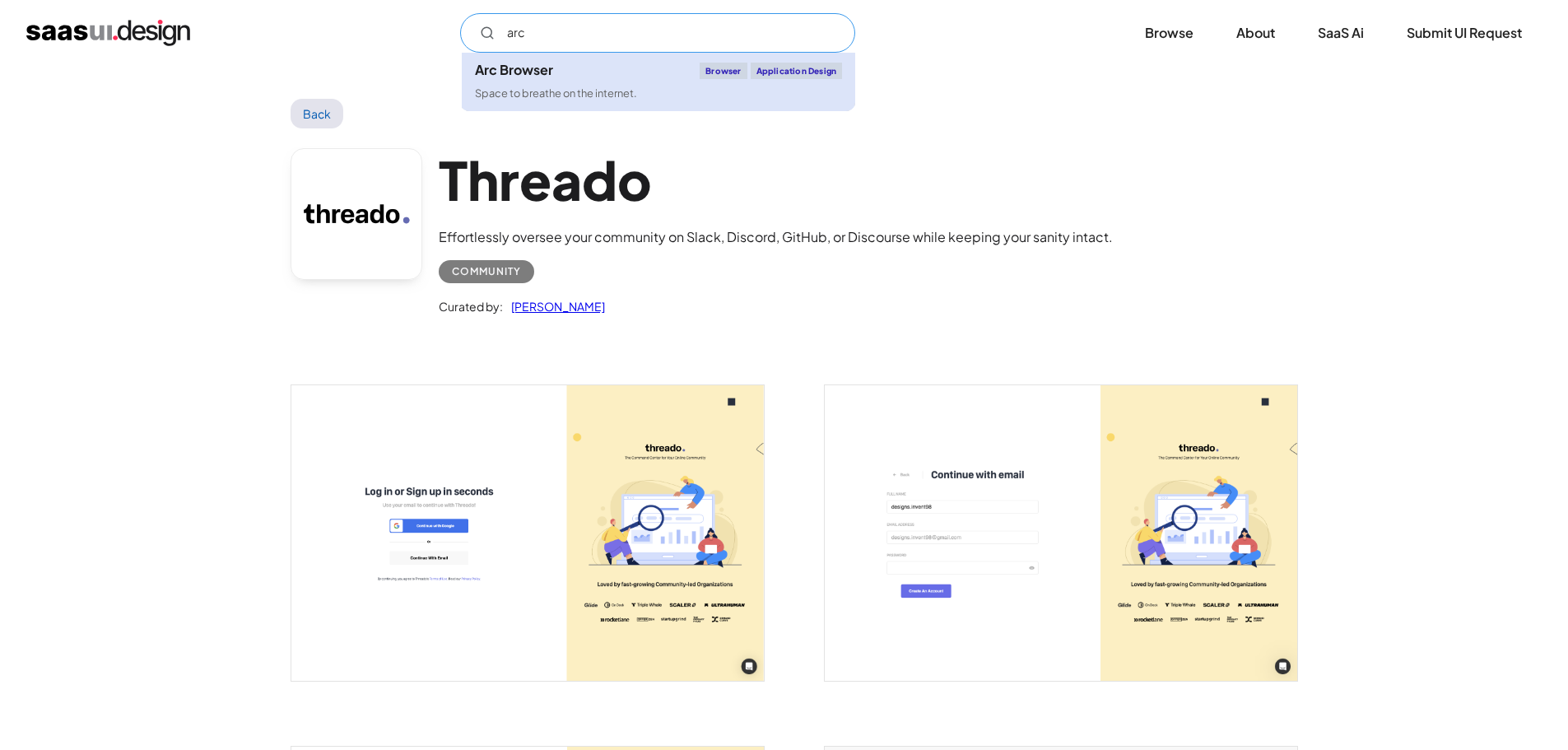
click at [542, 95] on div "Space to breathe on the internet." at bounding box center [556, 94] width 162 height 16
type input "arc"
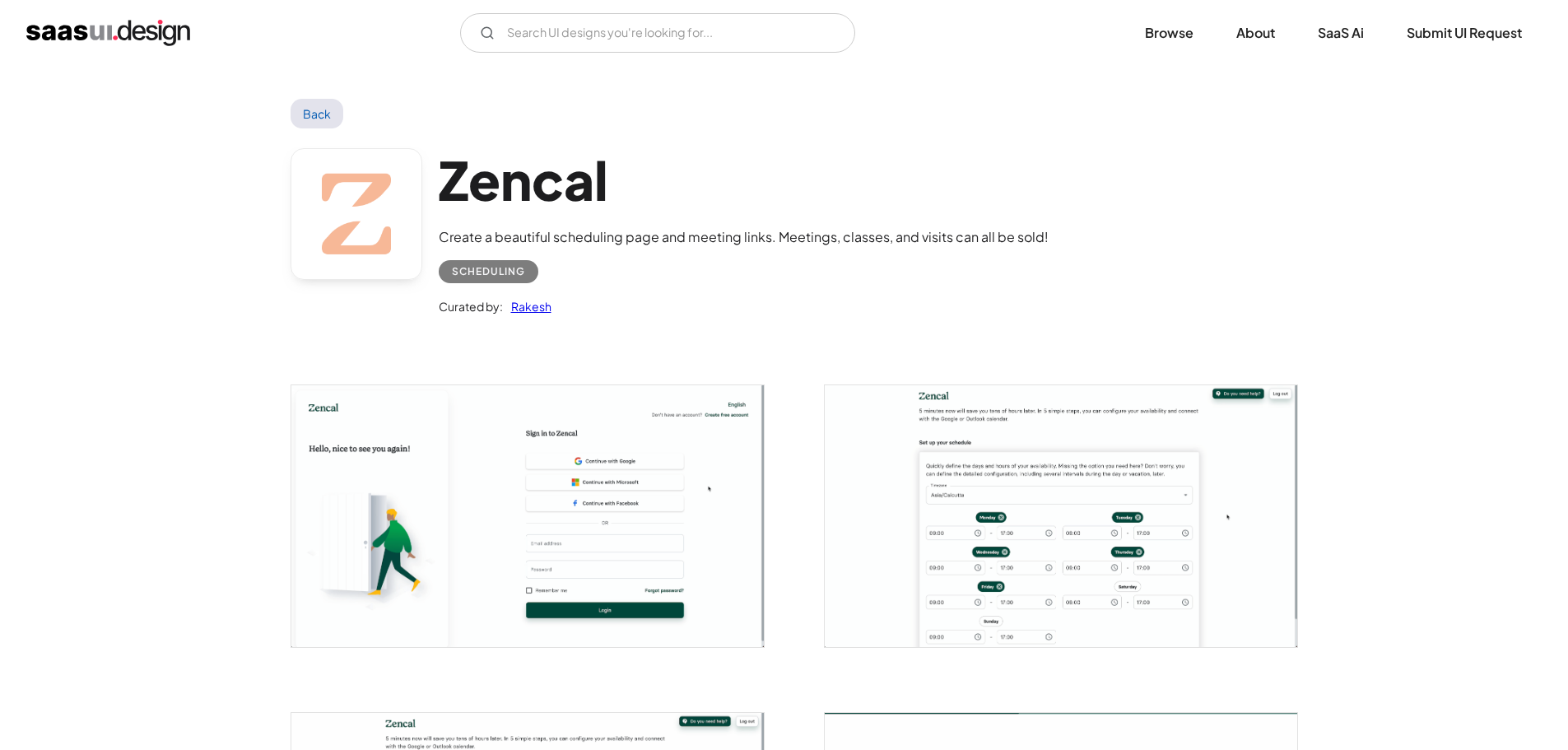
click at [639, 501] on img "open lightbox" at bounding box center [528, 516] width 472 height 261
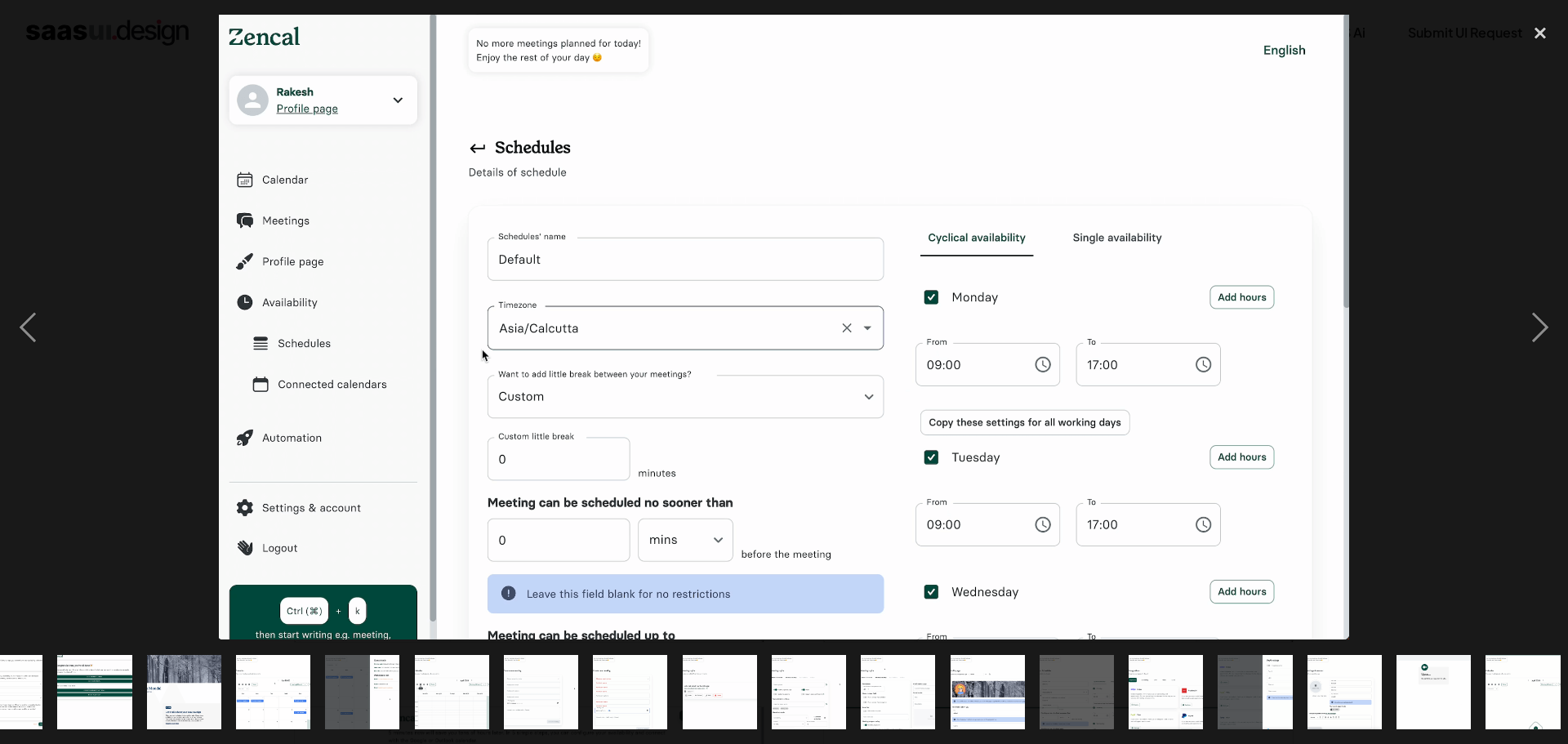
scroll to position [0, 589]
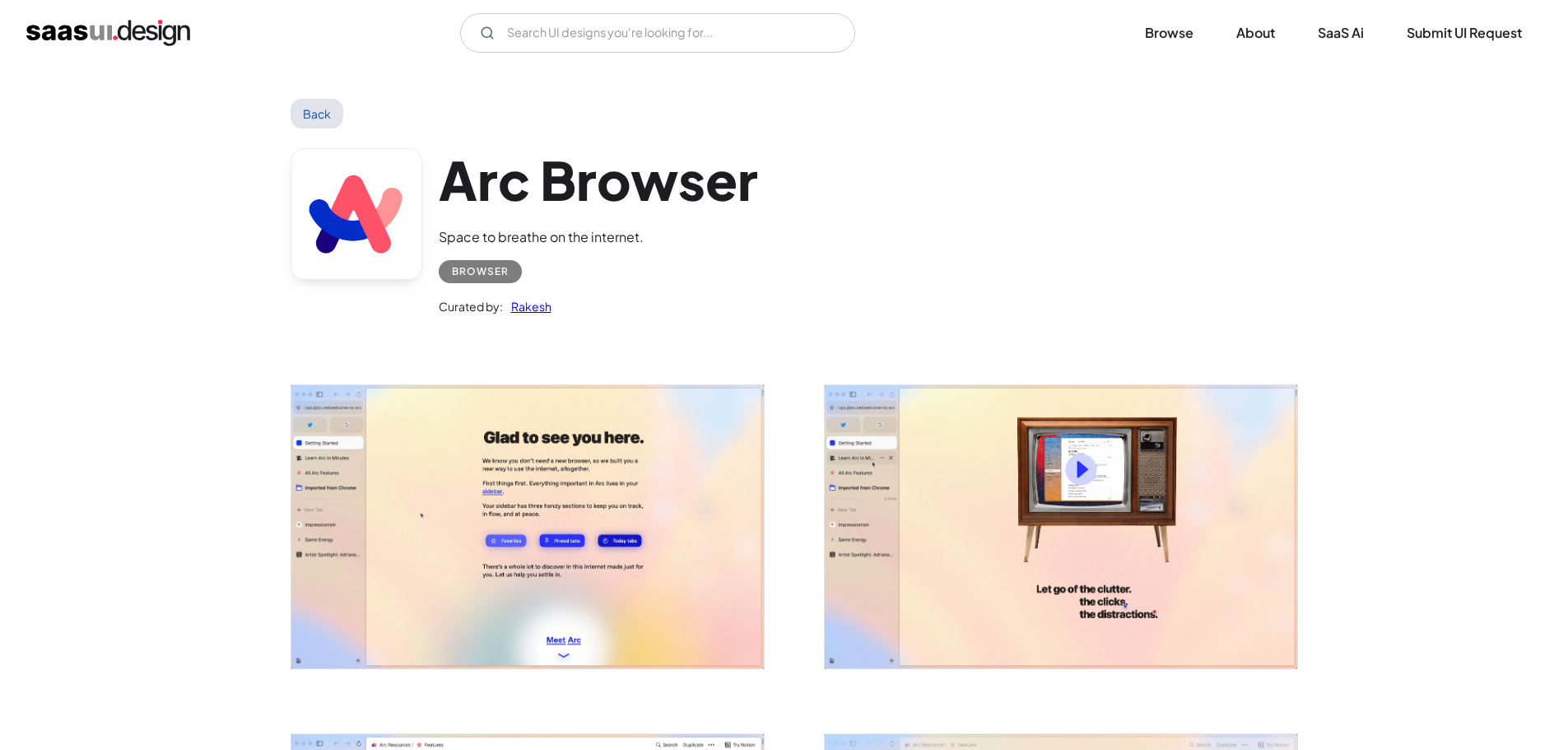
drag, startPoint x: 0, startPoint y: 0, endPoint x: 519, endPoint y: 452, distance: 688.2
click at [519, 452] on img "open lightbox" at bounding box center [528, 527] width 472 height 283
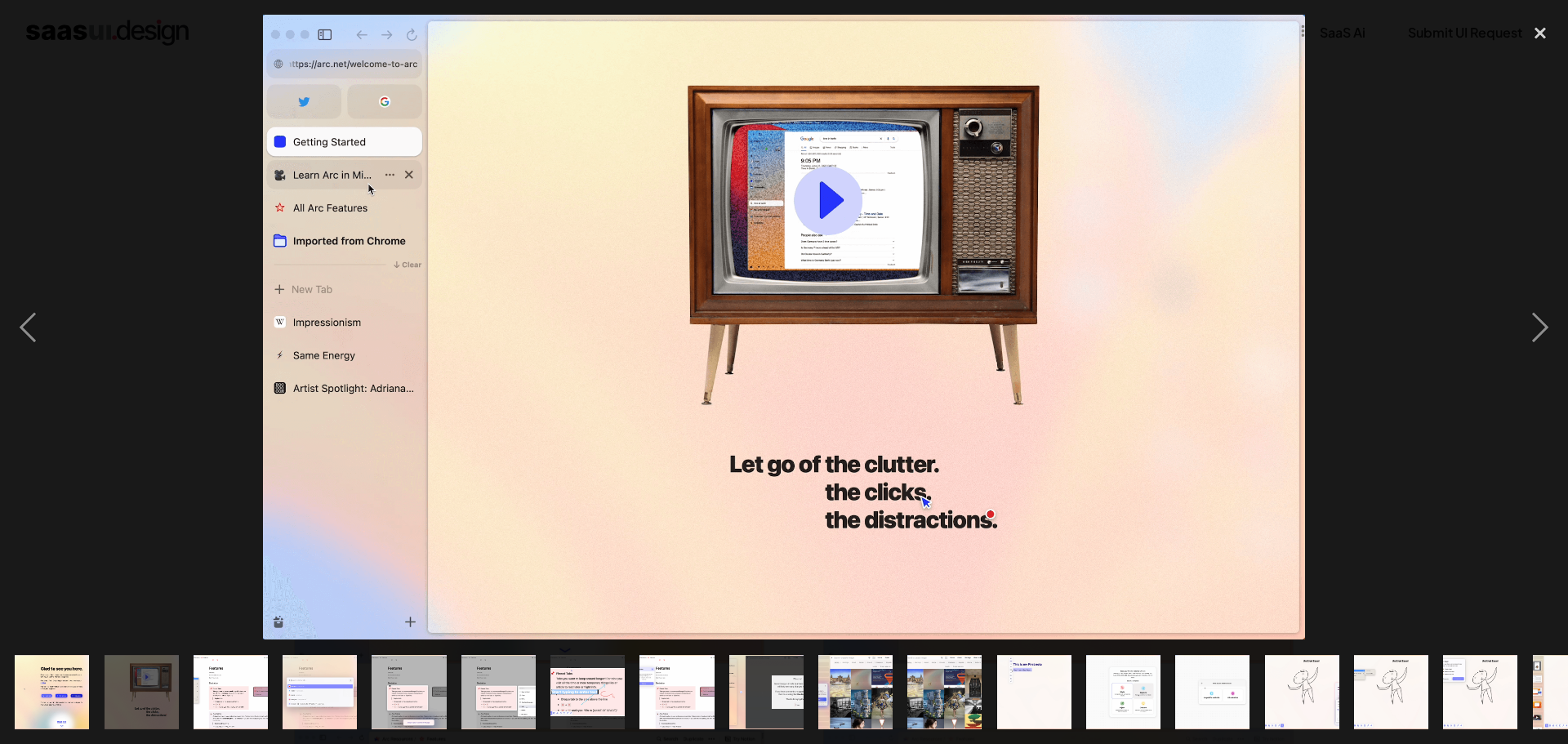
click at [837, 208] on img at bounding box center [784, 327] width 1042 height 625
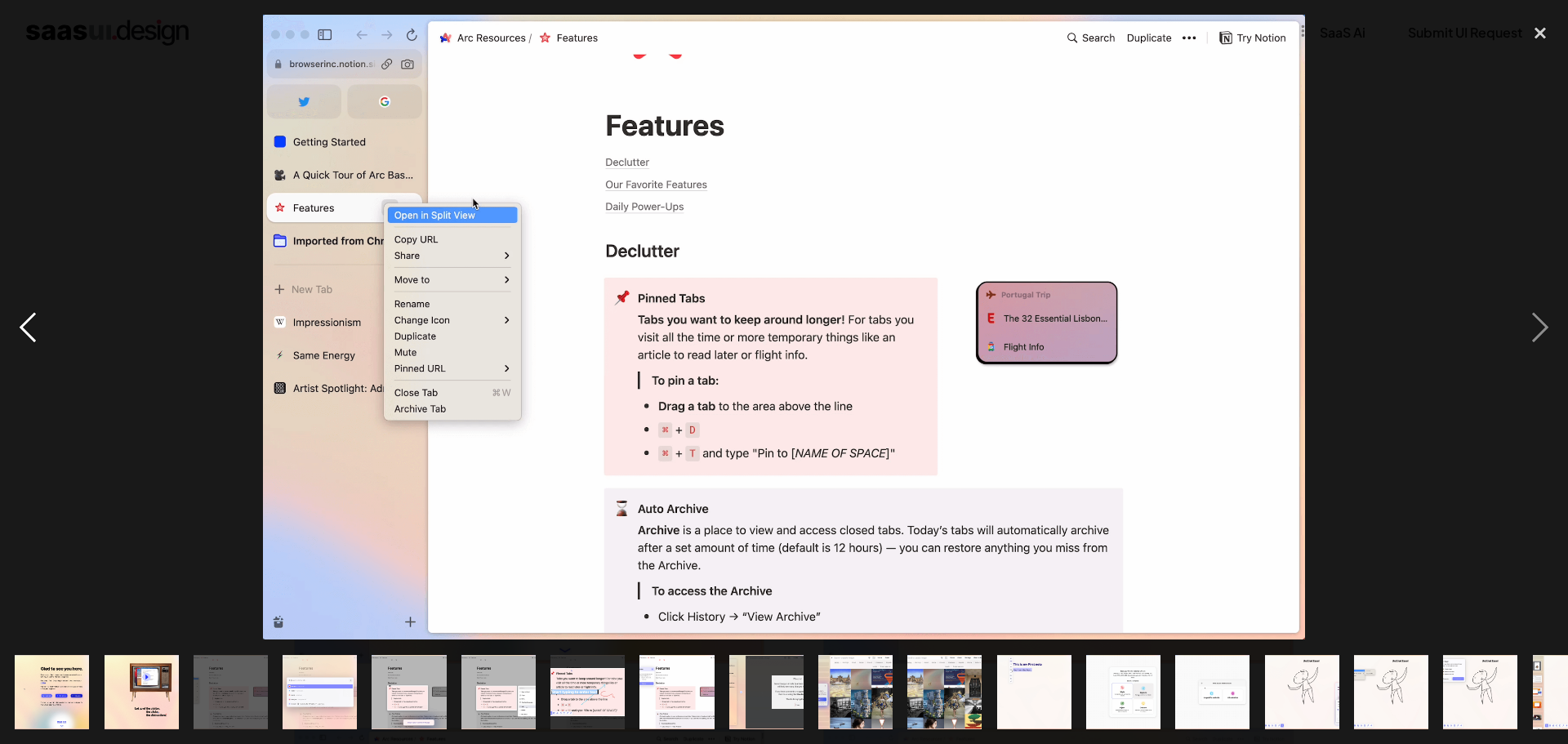
click at [46, 344] on div "previous image" at bounding box center [27, 327] width 55 height 625
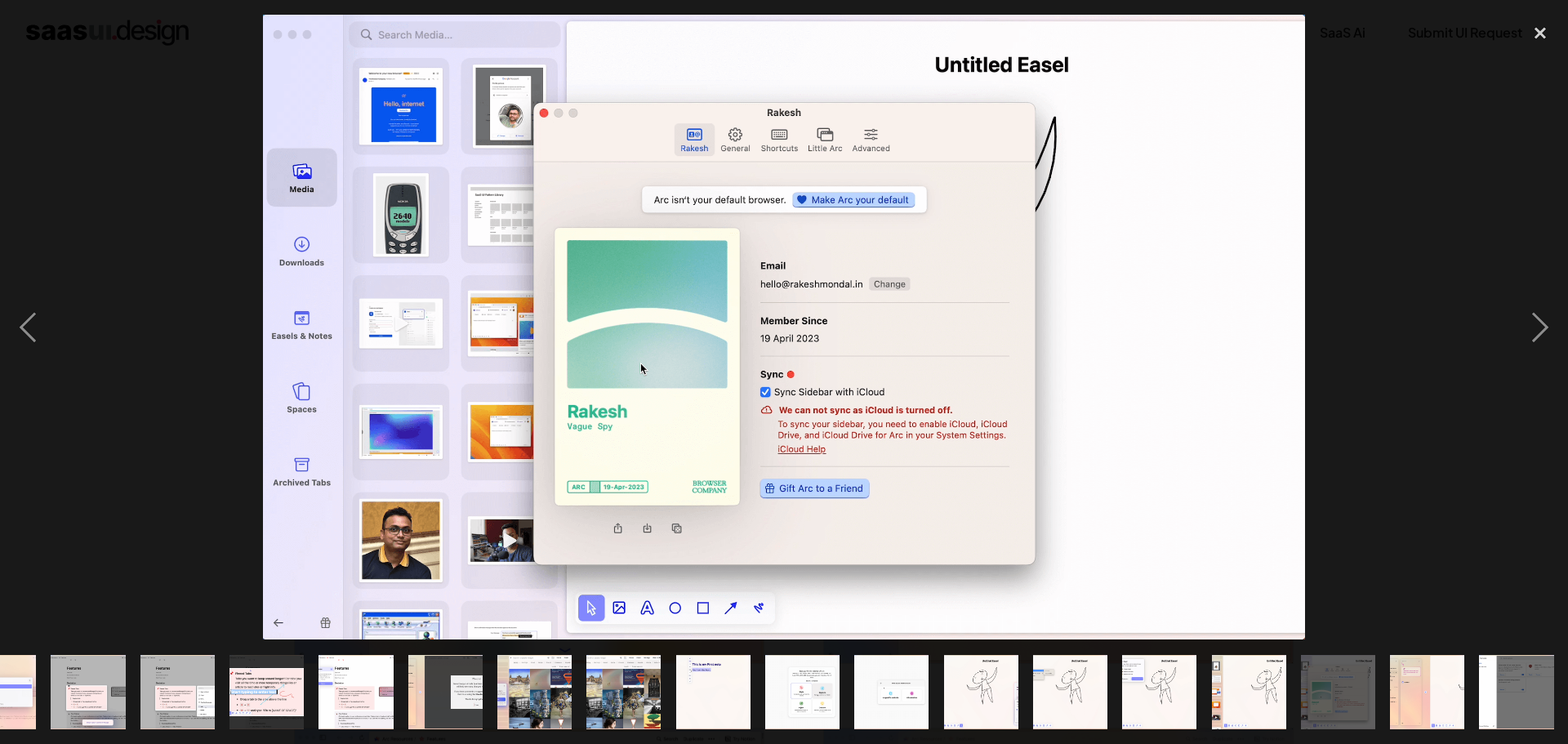
scroll to position [0, 321]
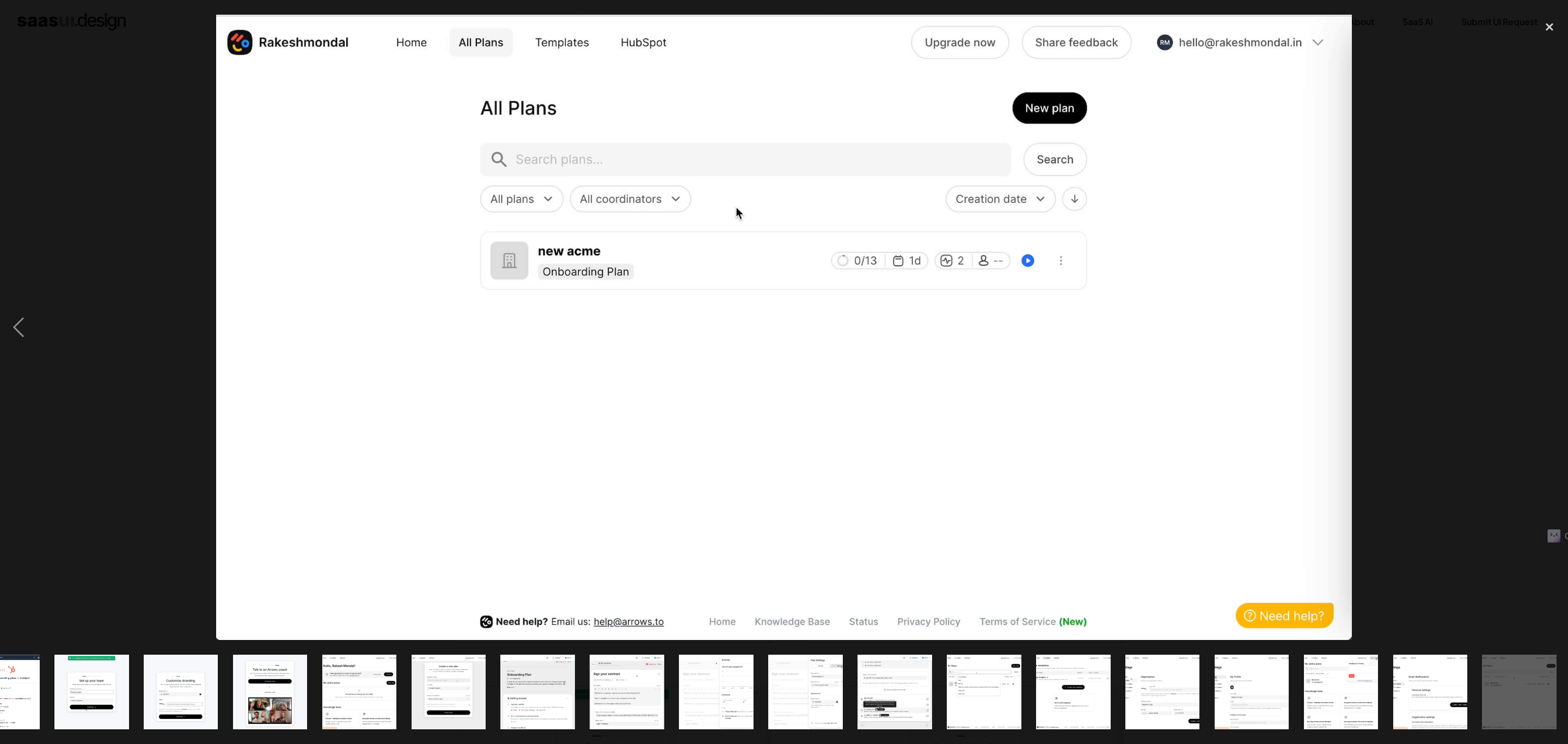
scroll to position [0, 322]
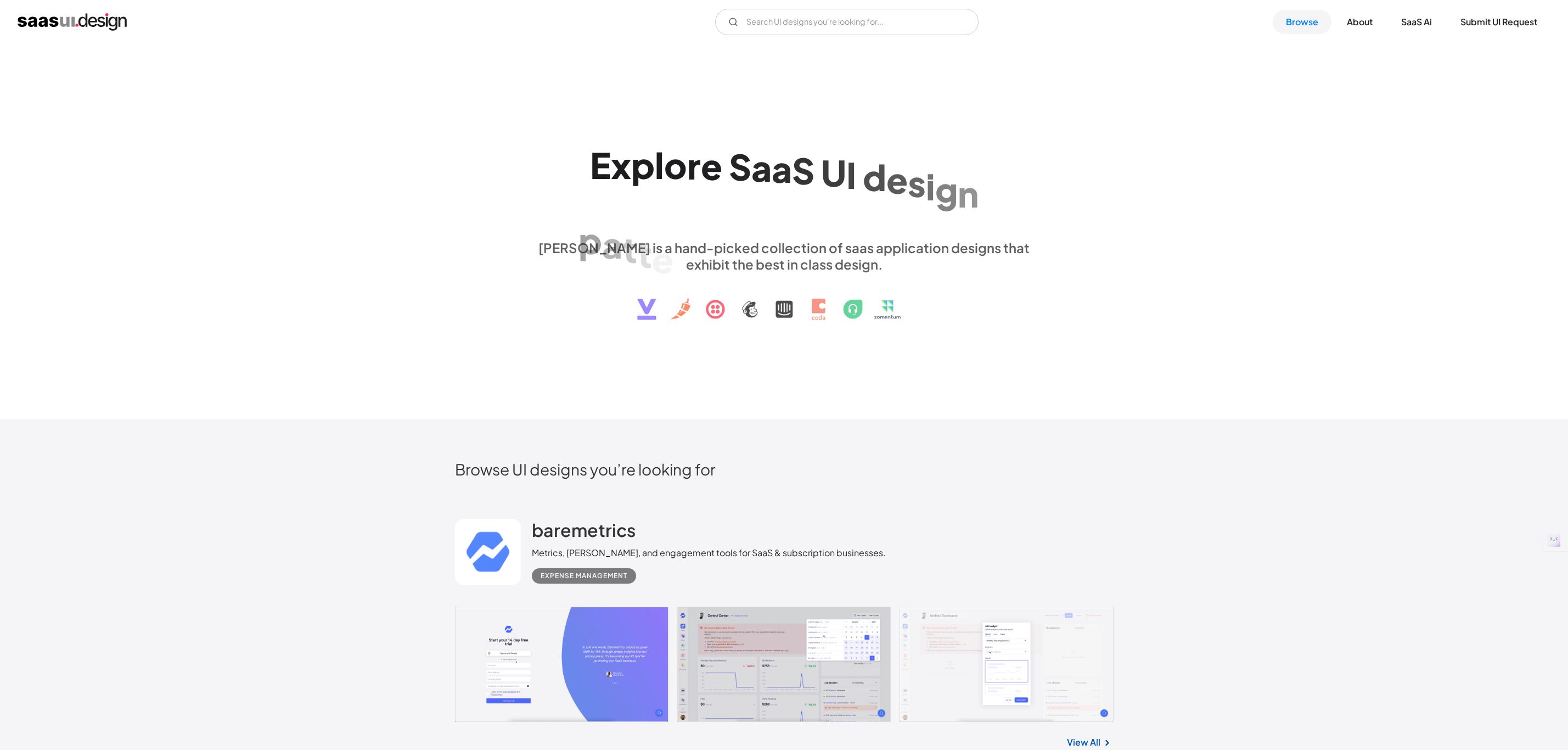
click at [573, 606] on link at bounding box center [785, 664] width 659 height 116
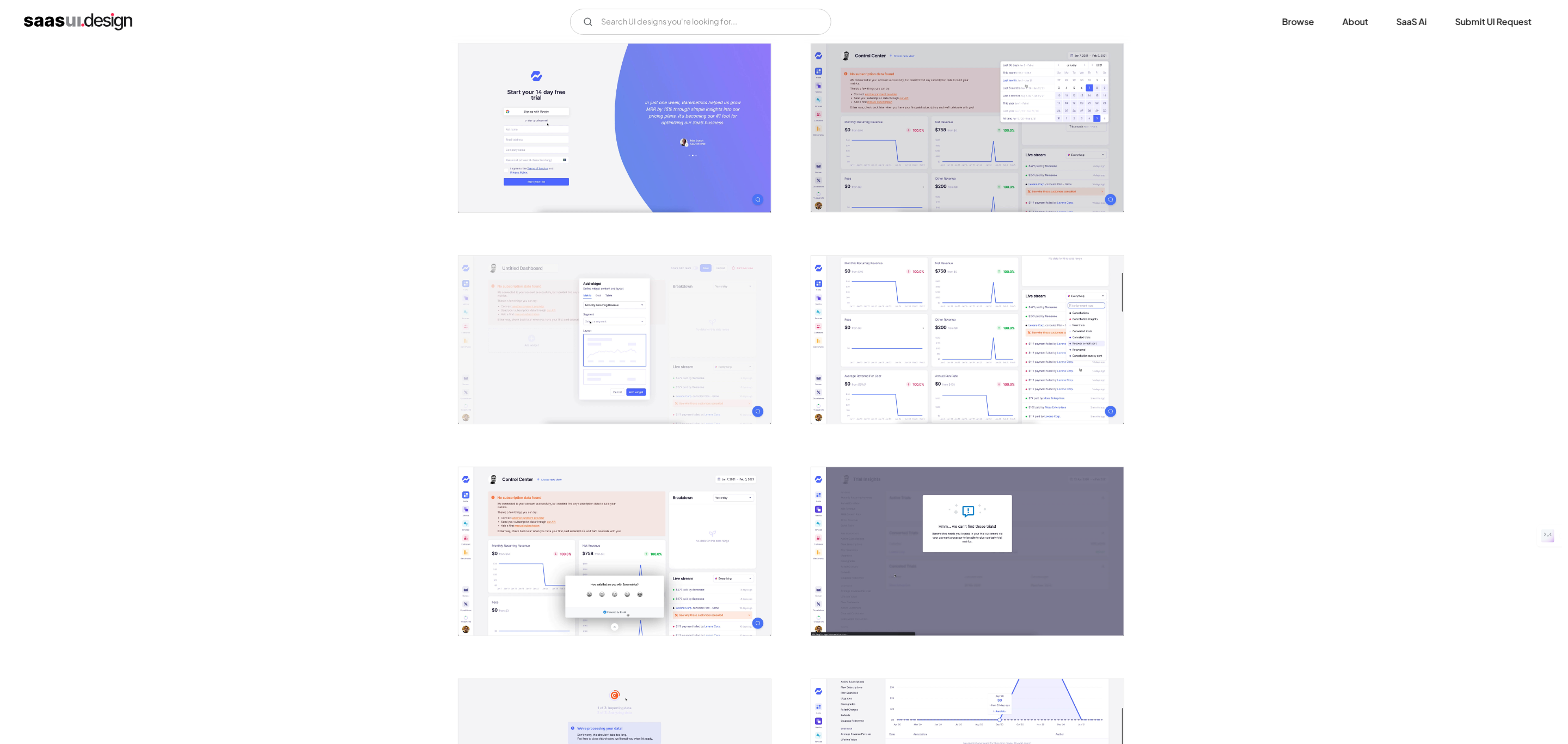
scroll to position [490, 0]
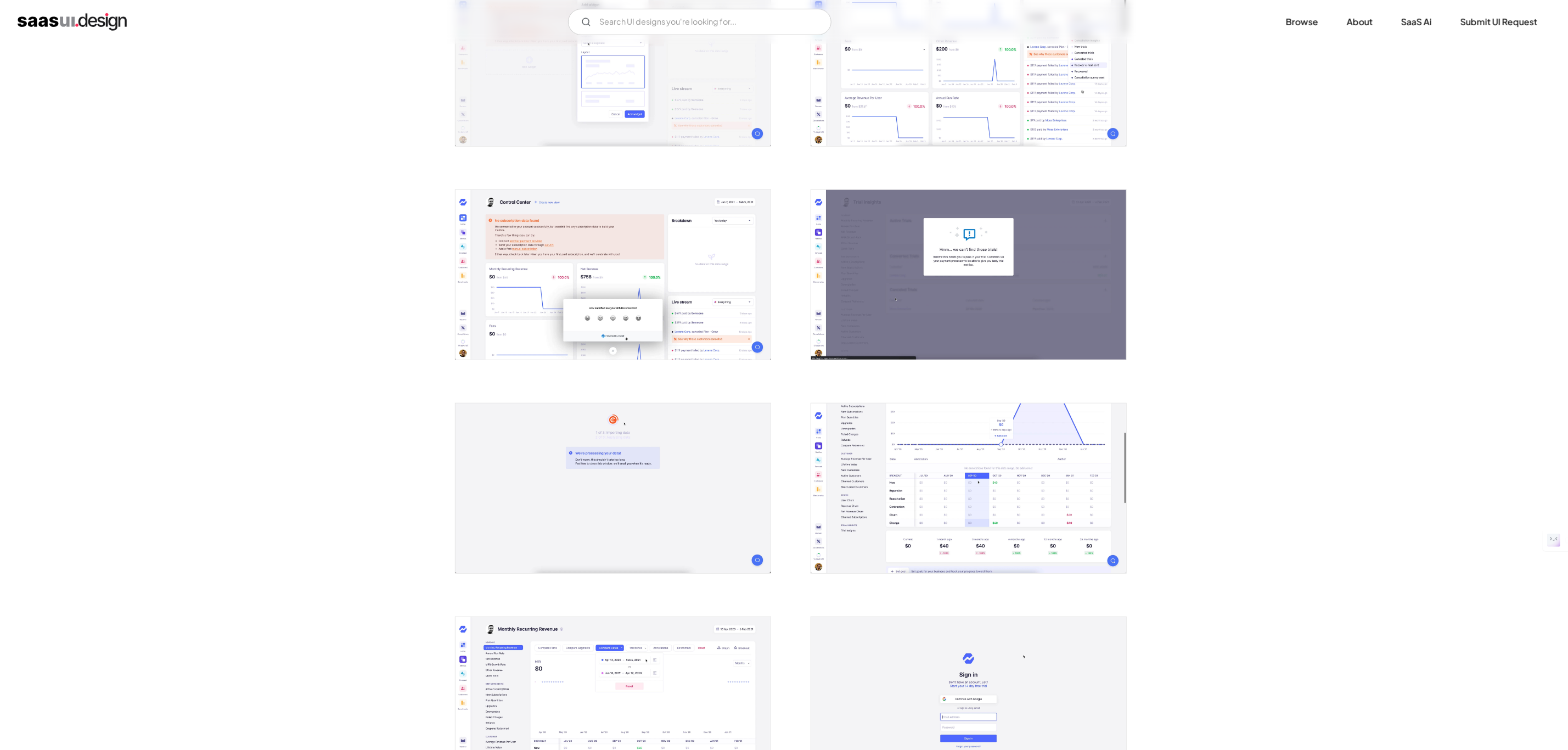
click at [838, 496] on img "open lightbox" at bounding box center [969, 488] width 315 height 169
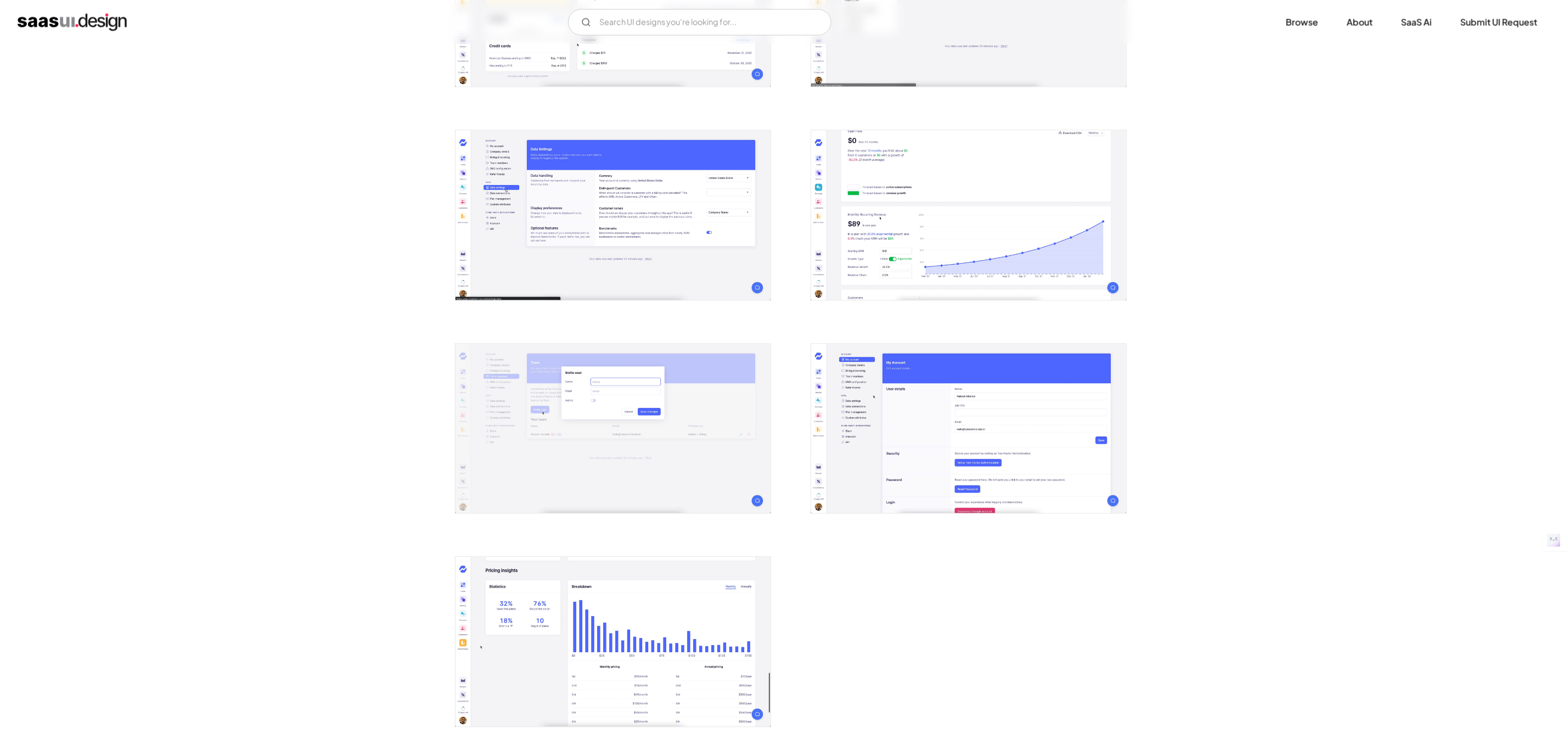
scroll to position [1647, 0]
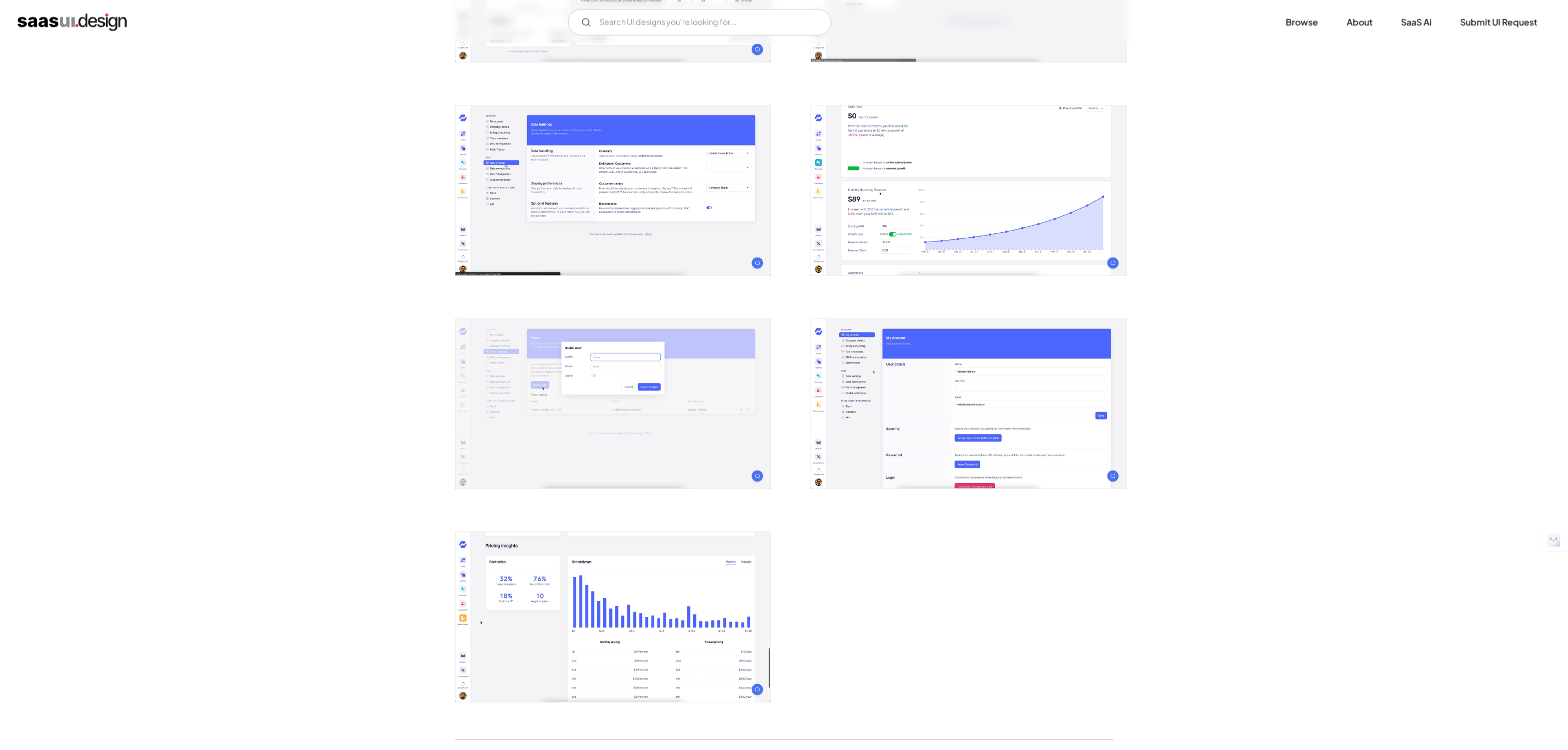
click at [567, 221] on img "open lightbox" at bounding box center [613, 190] width 315 height 169
click at [947, 397] on img "open lightbox" at bounding box center [969, 403] width 315 height 169
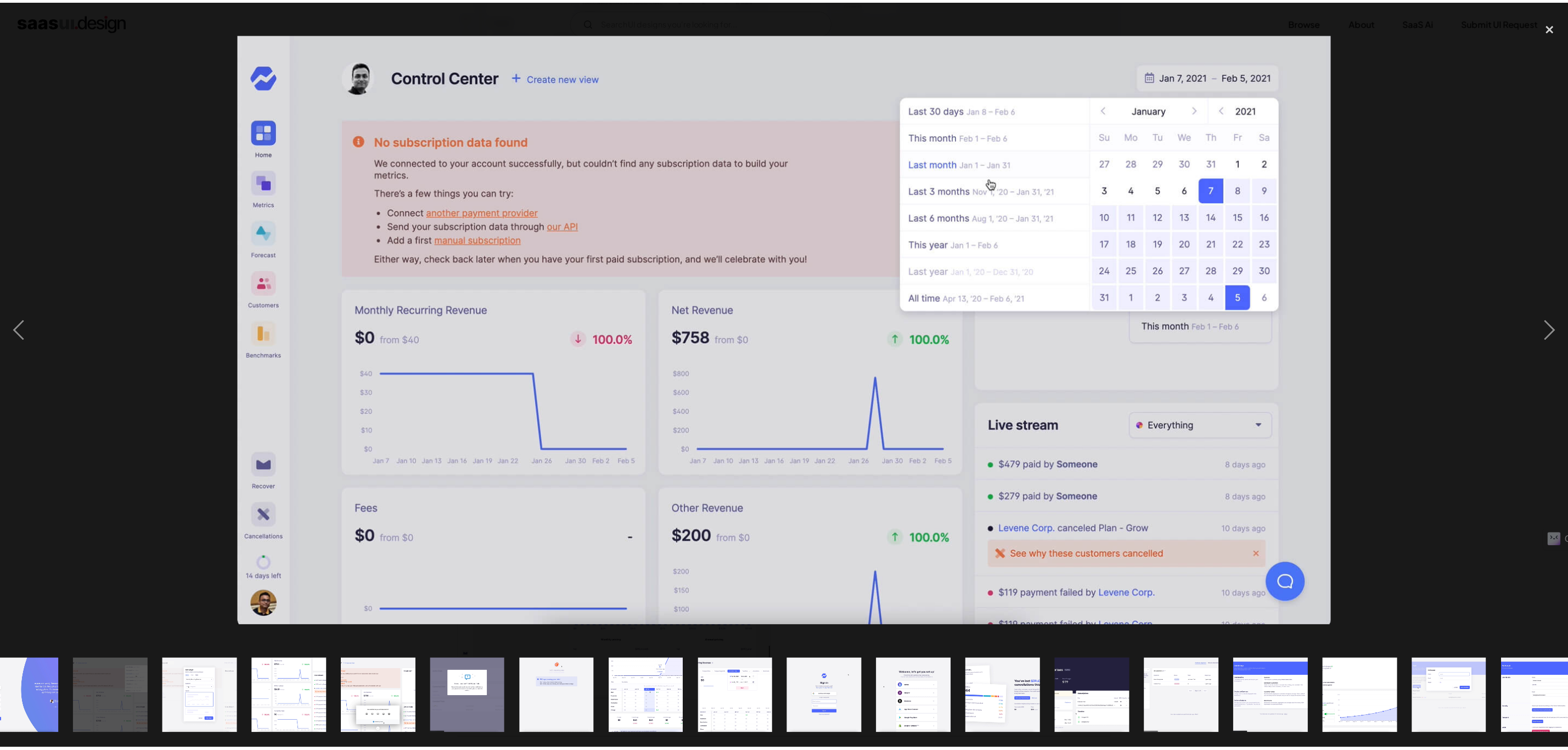
scroll to position [0, 0]
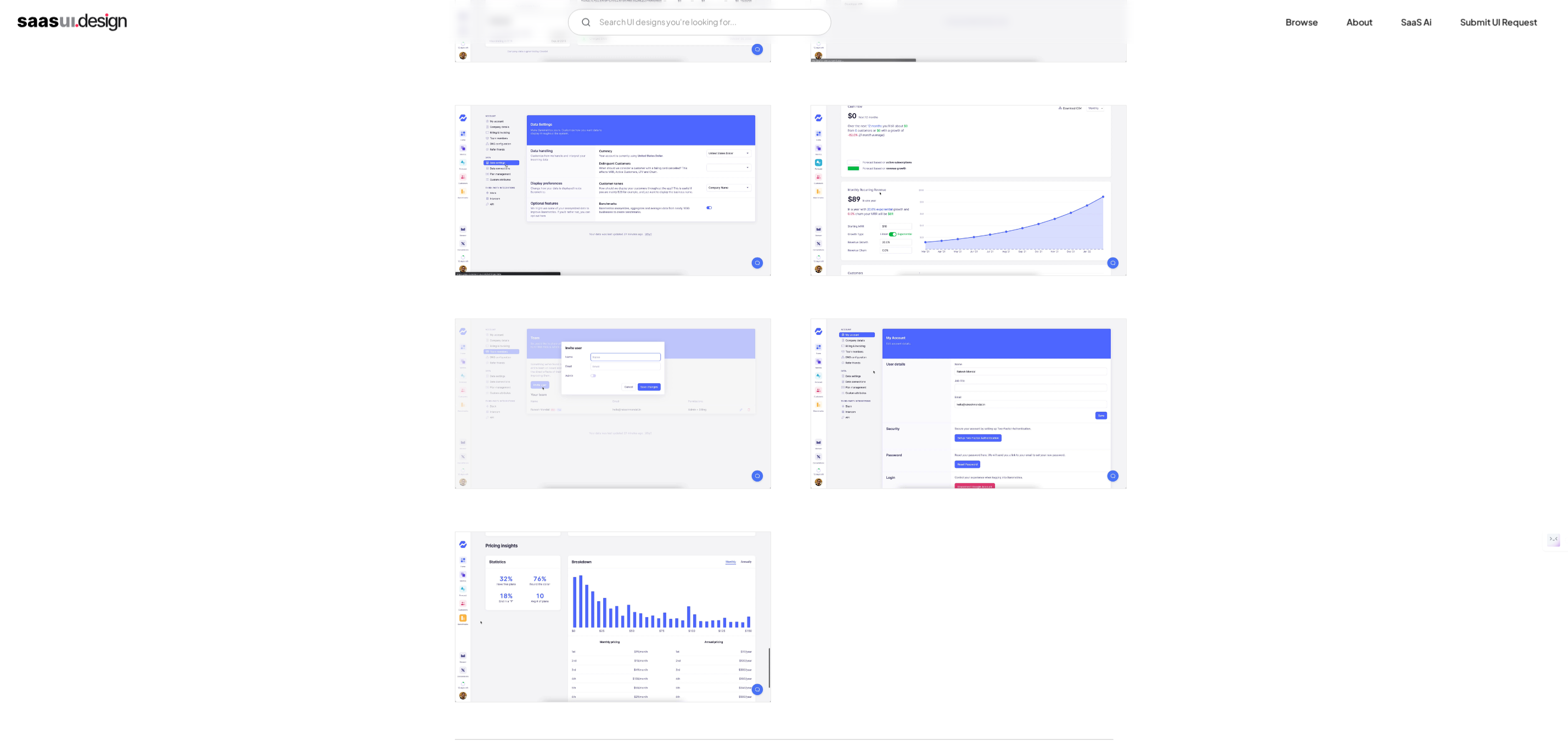
drag, startPoint x: 285, startPoint y: 298, endPoint x: 472, endPoint y: 5, distance: 347.6
